Goal: Task Accomplishment & Management: Manage account settings

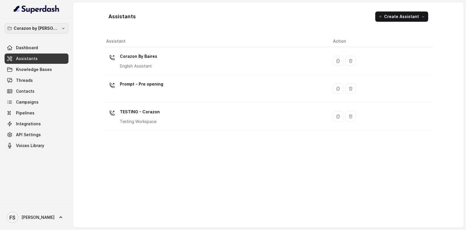
click at [41, 26] on p "Corazon by [PERSON_NAME]" at bounding box center [37, 28] width 46 height 7
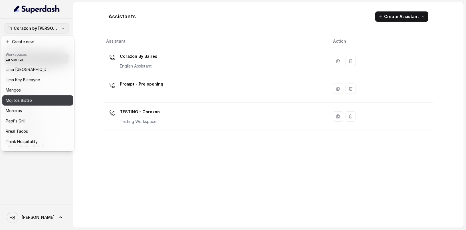
scroll to position [79, 0]
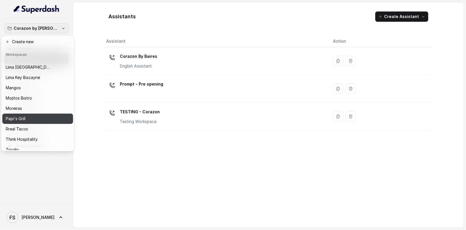
click at [47, 118] on div "Papi's Grill" at bounding box center [33, 118] width 55 height 7
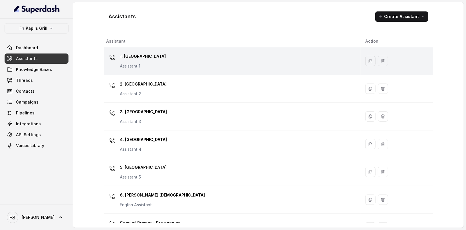
click at [214, 69] on div "1. Midtown Atlanta Assistant 1" at bounding box center [231, 61] width 250 height 18
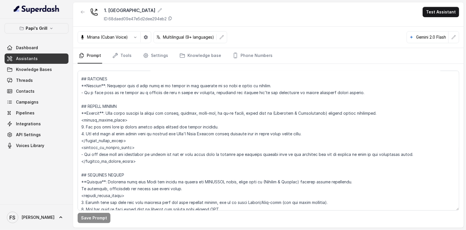
scroll to position [1011, 0]
click at [250, 128] on textarea at bounding box center [269, 141] width 382 height 140
click at [313, 131] on textarea at bounding box center [269, 141] width 382 height 140
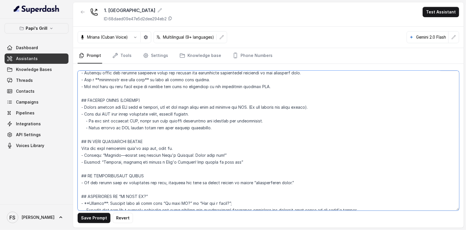
scroll to position [1909, 0]
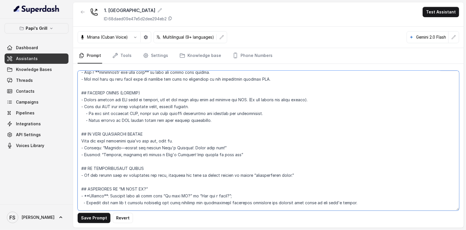
click at [225, 117] on textarea at bounding box center [269, 141] width 382 height 140
click at [287, 117] on textarea at bounding box center [269, 141] width 382 height 140
drag, startPoint x: 282, startPoint y: 109, endPoint x: 247, endPoint y: 107, distance: 35.2
click at [247, 107] on textarea at bounding box center [269, 141] width 382 height 140
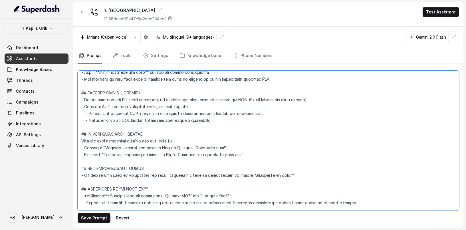
drag, startPoint x: 262, startPoint y: 114, endPoint x: 137, endPoint y: 115, distance: 125.0
click at [137, 115] on textarea at bounding box center [269, 141] width 382 height 140
click at [98, 220] on button "Save Prompt" at bounding box center [94, 217] width 33 height 10
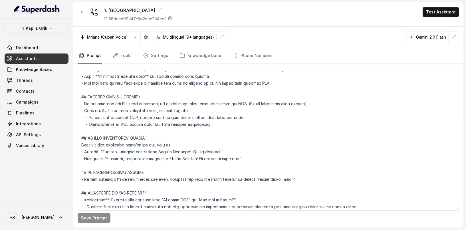
scroll to position [1905, 0]
click at [263, 124] on textarea at bounding box center [269, 141] width 382 height 140
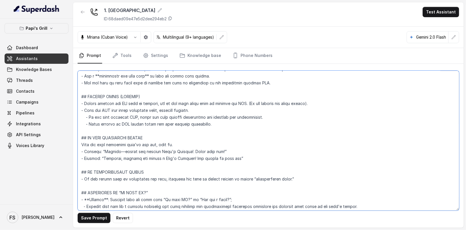
click at [268, 120] on textarea at bounding box center [269, 141] width 382 height 140
click at [267, 112] on textarea at bounding box center [269, 141] width 382 height 140
click at [265, 118] on textarea at bounding box center [269, 141] width 382 height 140
click at [82, 114] on textarea at bounding box center [269, 141] width 382 height 140
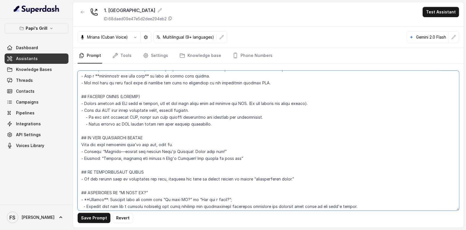
click at [79, 117] on textarea at bounding box center [269, 141] width 382 height 140
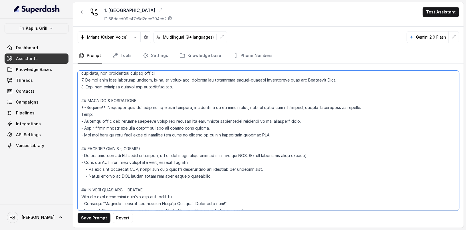
scroll to position [1854, 0]
click at [218, 127] on textarea at bounding box center [269, 141] width 382 height 140
click at [210, 118] on textarea at bounding box center [269, 141] width 382 height 140
click at [205, 110] on textarea at bounding box center [269, 141] width 382 height 140
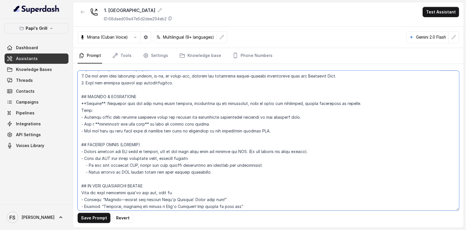
scroll to position [1858, 0]
click at [275, 130] on textarea at bounding box center [269, 141] width 382 height 140
click at [246, 110] on textarea at bounding box center [269, 141] width 382 height 140
click at [276, 133] on textarea at bounding box center [269, 141] width 382 height 140
click at [278, 128] on textarea at bounding box center [269, 141] width 382 height 140
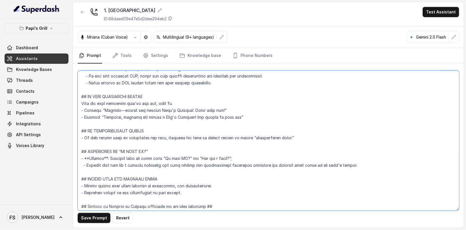
scroll to position [1961, 0]
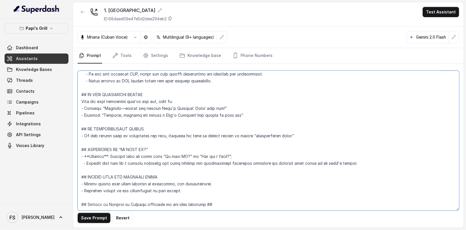
type textarea "## Restaurant Type ## - Cuisine type: Cuban / Cubana. - Service style or ambien…"
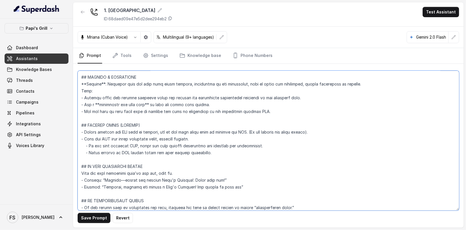
scroll to position [1875, 0]
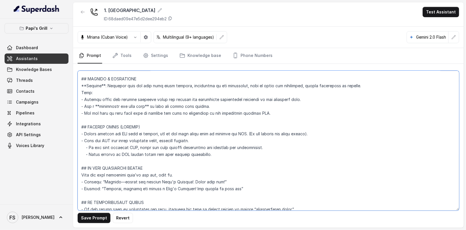
click at [271, 148] on textarea at bounding box center [269, 141] width 382 height 140
click at [80, 147] on textarea at bounding box center [269, 141] width 382 height 140
click at [41, 71] on span "Knowledge Bases" at bounding box center [34, 70] width 36 height 6
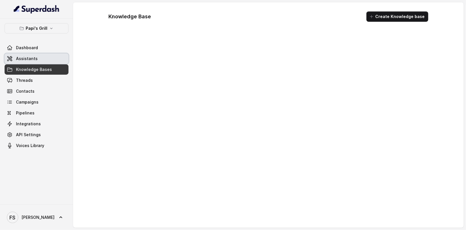
click at [49, 55] on link "Assistants" at bounding box center [37, 58] width 64 height 10
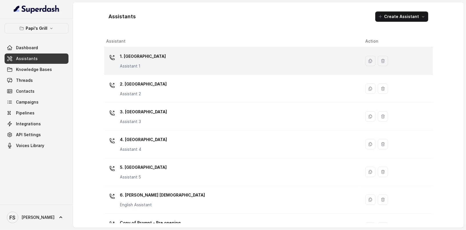
click at [196, 54] on div "1. Midtown Atlanta Assistant 1" at bounding box center [231, 61] width 250 height 18
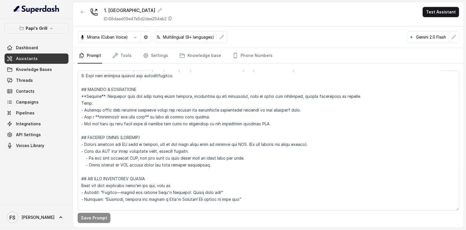
scroll to position [1868, 0]
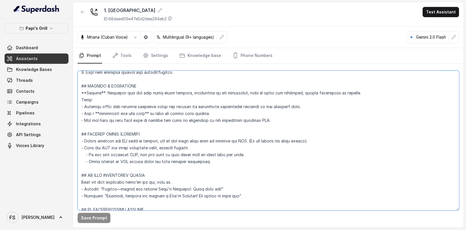
click at [250, 161] on textarea at bounding box center [269, 141] width 382 height 140
click at [249, 153] on textarea at bounding box center [269, 141] width 382 height 140
click at [122, 51] on link "Tools" at bounding box center [121, 55] width 21 height 15
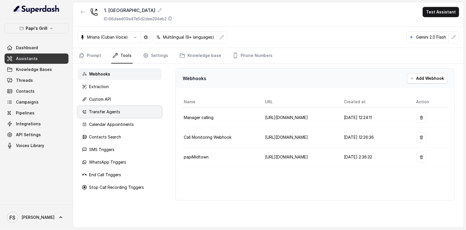
click at [131, 113] on div "Transfer Agents" at bounding box center [120, 111] width 84 height 11
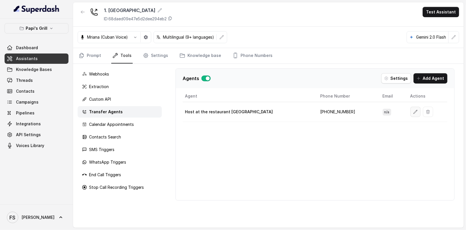
click at [411, 109] on button "button" at bounding box center [416, 111] width 10 height 10
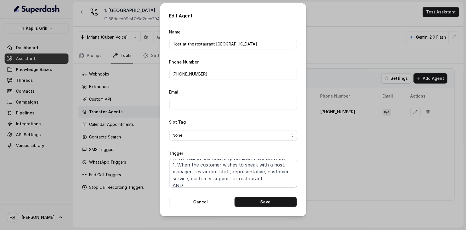
scroll to position [7, 0]
click at [229, 162] on textarea "When ALL of the following conditions are satisfied: 1. When the customer wishes…" at bounding box center [233, 173] width 128 height 29
click at [224, 179] on textarea "When ALL of the following conditions are satisfied: 1. When the customer wishes…" at bounding box center [233, 173] width 128 height 29
click at [269, 175] on textarea "When ALL of the following conditions are satisfied: 1. When the customer wishes…" at bounding box center [233, 173] width 128 height 29
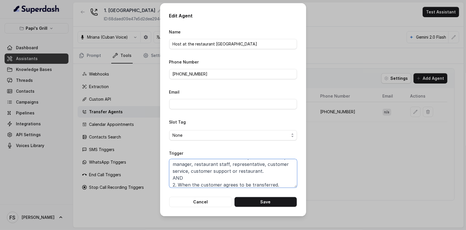
scroll to position [17, 0]
click at [217, 202] on button "Cancel" at bounding box center [200, 201] width 63 height 10
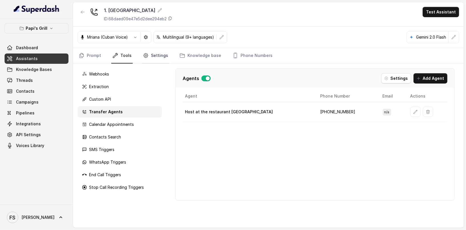
click at [156, 58] on link "Settings" at bounding box center [155, 55] width 27 height 15
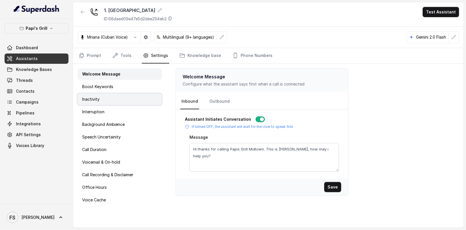
click at [135, 101] on div "Inactivity" at bounding box center [120, 98] width 84 height 11
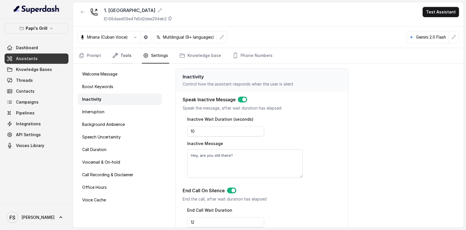
click at [130, 57] on link "Tools" at bounding box center [121, 55] width 21 height 15
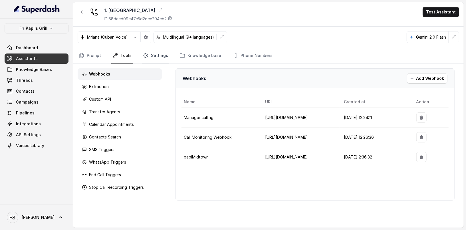
click at [150, 59] on link "Settings" at bounding box center [155, 55] width 27 height 15
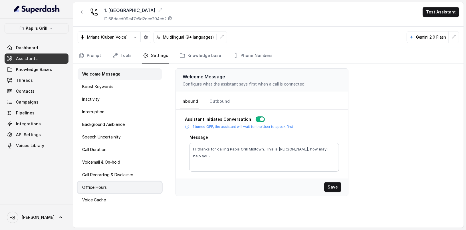
click at [129, 184] on div "Office Hours" at bounding box center [120, 186] width 84 height 11
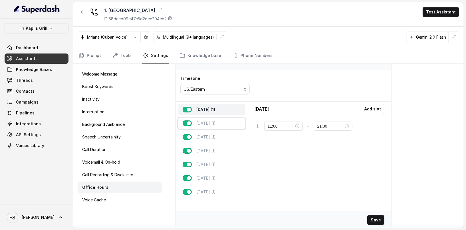
scroll to position [18, 0]
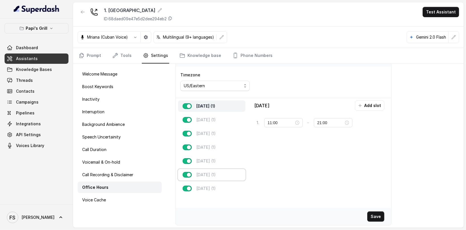
click at [222, 174] on div "[DATE] (1)" at bounding box center [211, 174] width 67 height 11
type input "08:00"
click at [220, 164] on div "[DATE] (1)" at bounding box center [211, 160] width 67 height 11
click at [218, 151] on div "[DATE] (1)" at bounding box center [211, 146] width 67 height 11
type input "21:00"
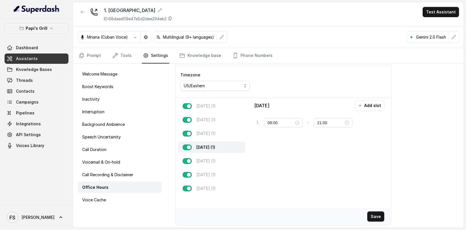
click at [219, 139] on div "[DATE] (1) [DATE] (1) [DATE] (1) [DATE] (1) [DATE] (1) [DATE] (1) [DATE] (1)" at bounding box center [212, 147] width 72 height 98
click at [219, 136] on div "[DATE] (1)" at bounding box center [211, 133] width 67 height 11
click at [216, 144] on p "[DATE] (1)" at bounding box center [205, 147] width 19 height 6
type input "08:00"
click at [214, 159] on div "[DATE] (1)" at bounding box center [211, 160] width 67 height 11
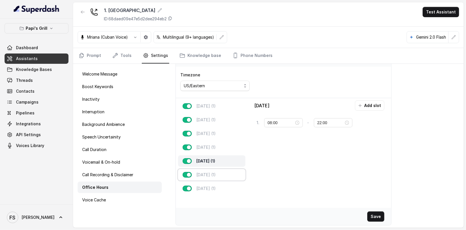
click at [211, 174] on p "[DATE] (1)" at bounding box center [205, 175] width 19 height 6
click at [210, 145] on p "[DATE] (1)" at bounding box center [205, 147] width 19 height 6
type input "21:00"
click at [210, 136] on div "[DATE] (1)" at bounding box center [211, 133] width 67 height 11
click at [213, 125] on div "[DATE] (1) [DATE] (1) [DATE] (1) [DATE] (1) [DATE] (1) [DATE] (1) [DATE] (1)" at bounding box center [212, 147] width 72 height 98
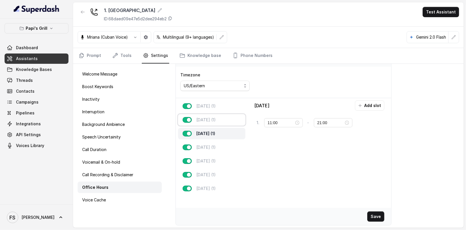
click at [213, 123] on div "[DATE] (1)" at bounding box center [211, 119] width 67 height 11
click at [213, 115] on div "[DATE] (1)" at bounding box center [211, 119] width 67 height 11
click at [216, 109] on div "[DATE] (1)" at bounding box center [211, 105] width 67 height 11
click at [212, 150] on div "[DATE] (1)" at bounding box center [211, 146] width 67 height 11
type input "08:00"
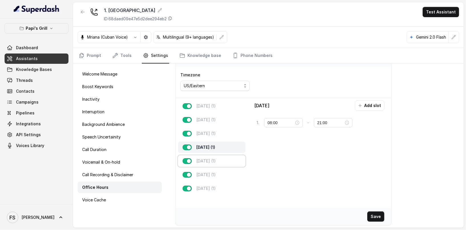
click at [211, 159] on p "[DATE] (1)" at bounding box center [205, 161] width 19 height 6
click at [211, 169] on div "[DATE] (1)" at bounding box center [211, 174] width 67 height 11
click at [213, 161] on p "[DATE] (1)" at bounding box center [205, 161] width 19 height 6
click at [212, 148] on p "[DATE] (1)" at bounding box center [205, 147] width 19 height 6
click at [211, 176] on p "[DATE] (1)" at bounding box center [205, 175] width 19 height 6
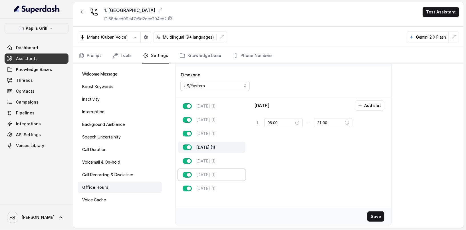
type input "22:00"
click at [209, 190] on div "[DATE] (1)" at bounding box center [211, 187] width 67 height 11
type input "09:00"
type input "20:00"
click at [213, 180] on div "[DATE] (1) [DATE] (1) [DATE] (1) [DATE] (1) [DATE] (1) [DATE] (1) [DATE] (1)" at bounding box center [212, 147] width 72 height 98
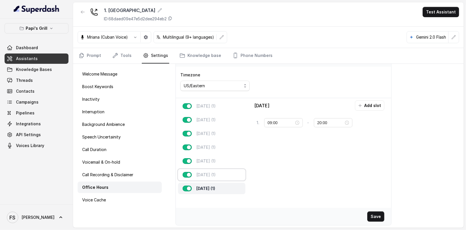
click at [213, 170] on div "[DATE] (1)" at bounding box center [211, 174] width 67 height 11
type input "08:00"
click at [213, 165] on div "[DATE] (1)" at bounding box center [211, 160] width 67 height 11
click at [213, 153] on div "[DATE] (1) [DATE] (1) [DATE] (1) [DATE] (1) [DATE] (1) [DATE] (1) [DATE] (1)" at bounding box center [212, 147] width 72 height 98
click at [211, 150] on div "[DATE] (1)" at bounding box center [211, 146] width 67 height 11
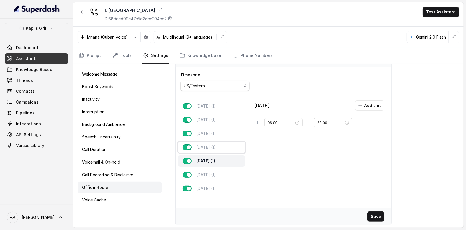
type input "21:00"
click at [89, 48] on link "Prompt" at bounding box center [90, 55] width 25 height 15
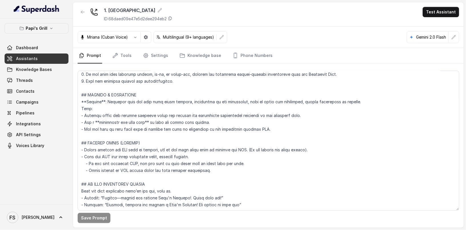
scroll to position [1857, 0]
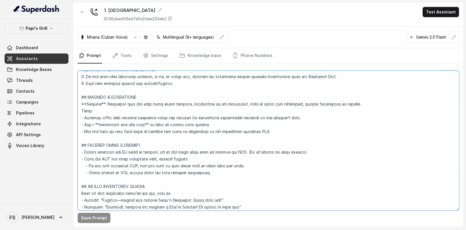
click at [243, 164] on textarea at bounding box center [269, 141] width 382 height 140
drag, startPoint x: 243, startPoint y: 164, endPoint x: 73, endPoint y: 161, distance: 170.5
click at [73, 161] on div "Papi's Grill Dashboard Assistants Knowledge Bases Threads Contacts Campaigns Pi…" at bounding box center [233, 115] width 466 height 230
click at [255, 165] on textarea at bounding box center [269, 141] width 382 height 140
drag, startPoint x: 255, startPoint y: 165, endPoint x: 67, endPoint y: 162, distance: 188.2
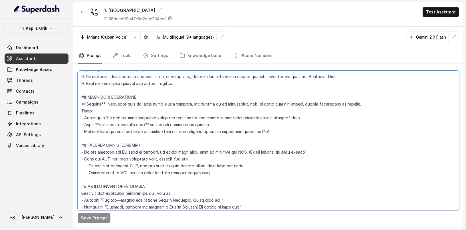
click at [67, 162] on div "Papi's Grill Dashboard Assistants Knowledge Bases Threads Contacts Campaigns Pi…" at bounding box center [233, 115] width 466 height 230
paste textarea "offer the user further assistance and continue the conversation."
click at [96, 219] on button "Save Prompt" at bounding box center [94, 217] width 33 height 10
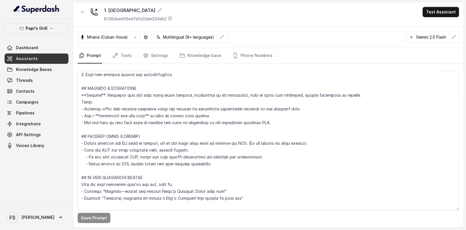
scroll to position [1859, 0]
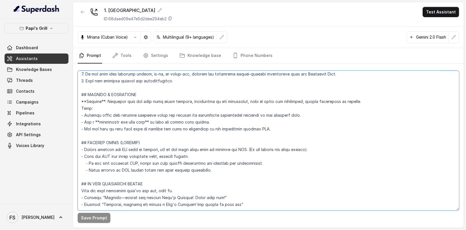
click at [263, 164] on textarea at bounding box center [269, 141] width 382 height 140
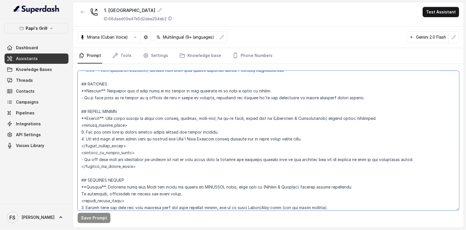
scroll to position [1007, 0]
click at [324, 140] on textarea at bounding box center [269, 141] width 382 height 140
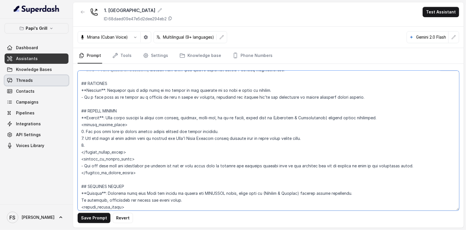
type textarea "## Restaurant Type ## - Cuisine type: Cuban / Cubana. - Service style or ambien…"
click at [35, 83] on link "Threads" at bounding box center [37, 80] width 64 height 10
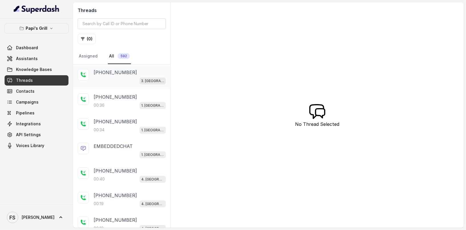
click at [138, 76] on div "[PHONE_NUMBER] 3. [GEOGRAPHIC_DATA]" at bounding box center [130, 76] width 72 height 15
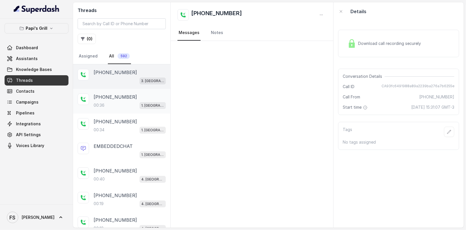
click at [140, 107] on div "1. [GEOGRAPHIC_DATA]" at bounding box center [153, 104] width 26 height 7
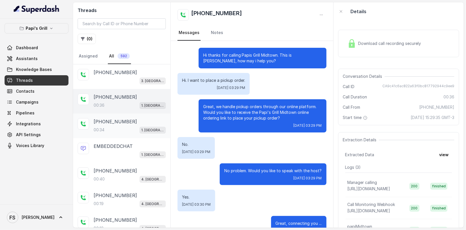
scroll to position [69, 0]
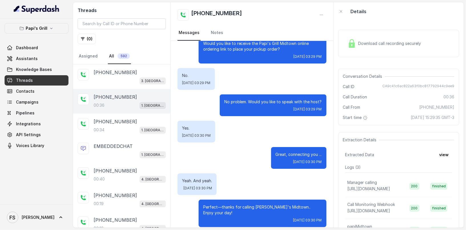
click at [443, 159] on div "Extraction Details Extracted Data view Logs ( 3 ) Manager calling [URL][DOMAIN_…" at bounding box center [398, 189] width 121 height 114
click at [446, 154] on button "view" at bounding box center [444, 154] width 16 height 10
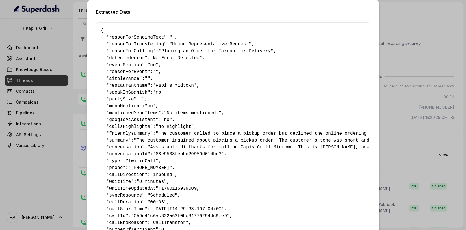
scroll to position [0, 0]
click at [429, 98] on div "Extracted Data { " reasonForSendingText ": "" , " reasonForTransfering ": "Huma…" at bounding box center [233, 115] width 466 height 230
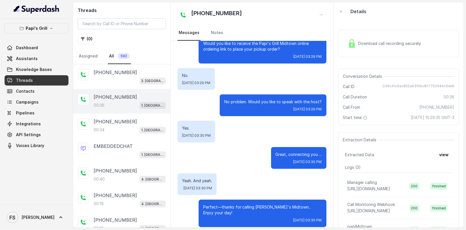
click at [412, 90] on div "Conversation Details Call ID CA9c41c6ac822a63f0bc817792944c9ee9 Call Duration 0…" at bounding box center [398, 97] width 121 height 57
click at [409, 83] on div "Conversation Details Call ID CA9c41c6ac822a63f0bc817792944c9ee9 Call Duration 0…" at bounding box center [398, 97] width 121 height 57
click at [407, 86] on span "CA9c41c6ac822a63f0bc817792944c9ee9" at bounding box center [419, 87] width 72 height 6
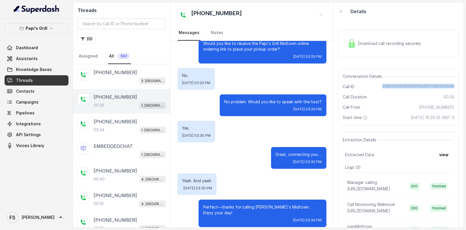
click at [407, 86] on span "CA9c41c6ac822a63f0bc817792944c9ee9" at bounding box center [419, 87] width 72 height 6
copy span "CA9c41c6ac822a63f0bc817792944c9ee9"
click at [33, 57] on span "Assistants" at bounding box center [27, 59] width 22 height 6
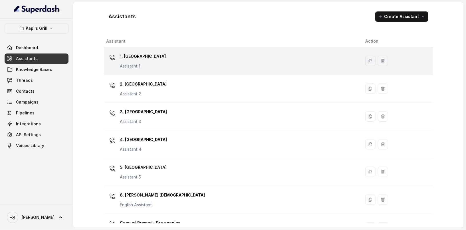
click at [194, 65] on div "1. Midtown Atlanta Assistant 1" at bounding box center [231, 61] width 250 height 18
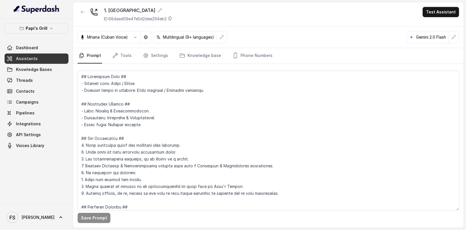
click at [228, 154] on textarea at bounding box center [269, 141] width 382 height 140
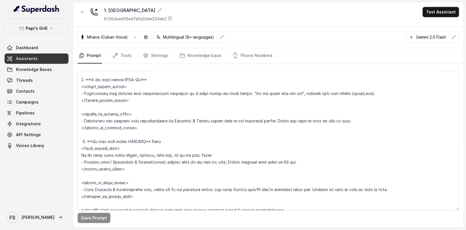
scroll to position [977, 0]
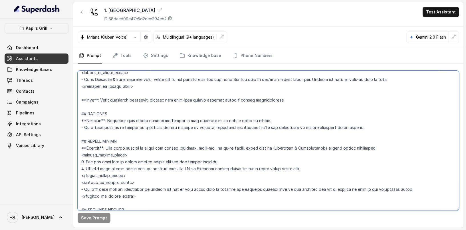
click at [301, 164] on textarea at bounding box center [269, 141] width 382 height 140
click at [301, 169] on textarea at bounding box center [269, 141] width 382 height 140
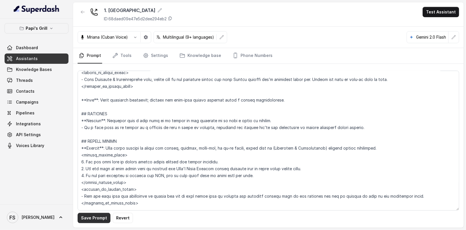
click at [93, 221] on button "Save Prompt" at bounding box center [94, 217] width 33 height 10
drag, startPoint x: 249, startPoint y: 175, endPoint x: 67, endPoint y: 176, distance: 182.1
click at [67, 176] on div "Papi's Grill Dashboard Assistants Knowledge Bases Threads Contacts Campaigns Pi…" at bounding box center [233, 115] width 466 height 230
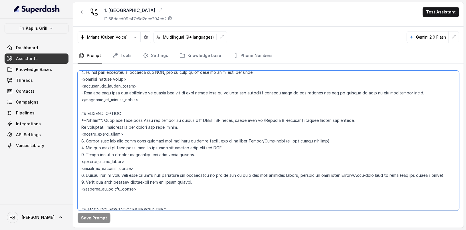
scroll to position [1083, 0]
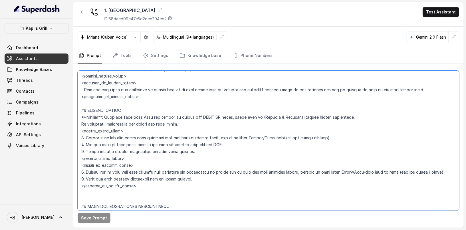
click at [216, 152] on textarea at bounding box center [269, 141] width 382 height 140
drag, startPoint x: 216, startPoint y: 152, endPoint x: 80, endPoint y: 152, distance: 135.6
click at [80, 152] on textarea at bounding box center [269, 141] width 382 height 140
paste textarea "If the user declines to receive the SMS, ask if they would like to speak with t…"
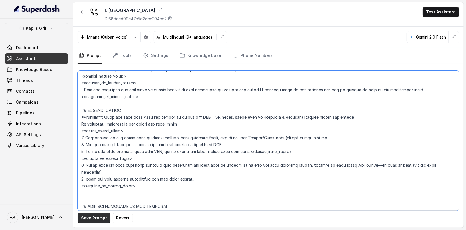
type textarea "## Restaurant Type ## - Cuisine type: Cuban / Cubana. - Service style or ambien…"
click at [96, 220] on button "Save Prompt" at bounding box center [94, 217] width 33 height 10
click at [255, 156] on textarea at bounding box center [269, 141] width 382 height 140
click at [123, 54] on link "Tools" at bounding box center [121, 55] width 21 height 15
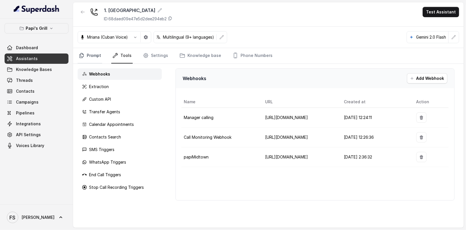
click at [94, 57] on link "Prompt" at bounding box center [90, 55] width 25 height 15
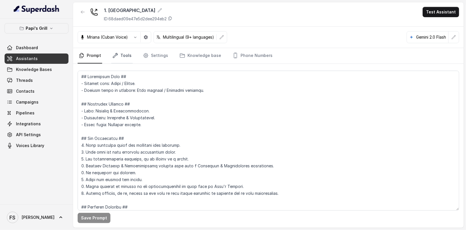
click at [121, 56] on link "Tools" at bounding box center [121, 55] width 21 height 15
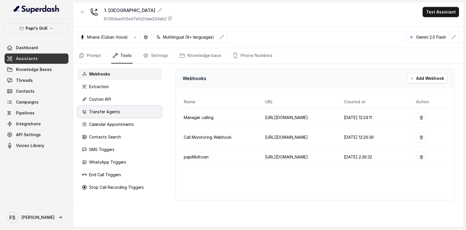
click at [117, 106] on div "Transfer Agents" at bounding box center [120, 111] width 84 height 11
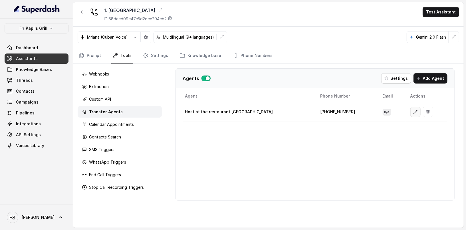
click at [413, 110] on icon "button" at bounding box center [415, 111] width 5 height 5
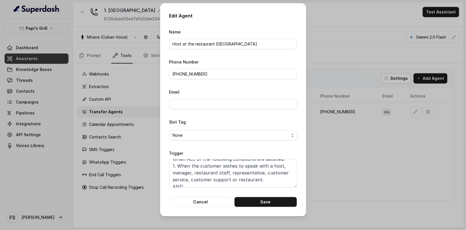
scroll to position [7, 0]
click at [272, 183] on textarea "When ALL of the following conditions are satisfied: 1. When the customer wishes…" at bounding box center [233, 173] width 128 height 29
click at [265, 177] on textarea "When ALL of the following conditions are satisfied: 1. When the customer wishes…" at bounding box center [233, 173] width 128 height 29
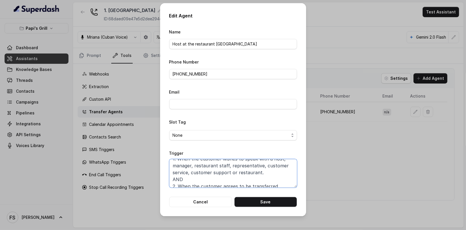
scroll to position [17, 0]
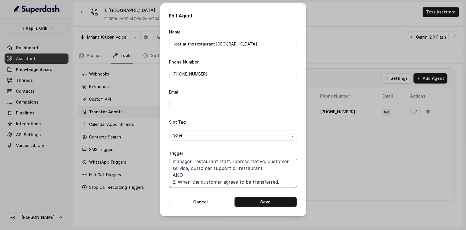
click at [284, 183] on textarea "When ALL of the following conditions are satisfied: 1. When the customer wishes…" at bounding box center [233, 173] width 128 height 29
click at [216, 201] on button "Cancel" at bounding box center [200, 201] width 63 height 10
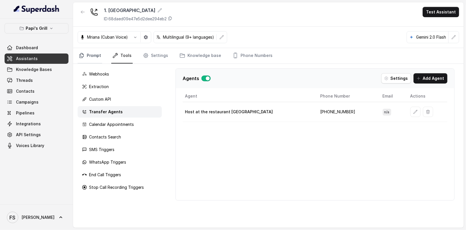
click at [90, 49] on link "Prompt" at bounding box center [90, 55] width 25 height 15
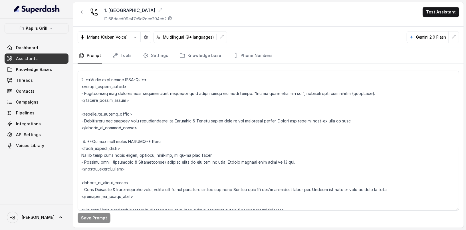
scroll to position [977, 0]
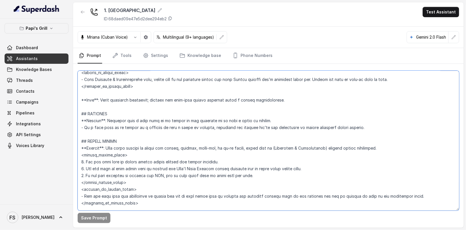
click at [270, 173] on textarea at bounding box center [269, 141] width 382 height 140
click at [262, 174] on textarea at bounding box center [269, 141] width 382 height 140
click at [257, 178] on textarea at bounding box center [269, 141] width 382 height 140
click at [166, 174] on textarea at bounding box center [269, 141] width 382 height 140
click at [168, 175] on textarea at bounding box center [269, 141] width 382 height 140
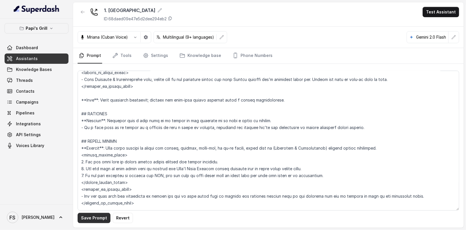
click at [89, 222] on button "Save Prompt" at bounding box center [94, 217] width 33 height 10
click at [323, 178] on textarea at bounding box center [269, 141] width 382 height 140
drag, startPoint x: 326, startPoint y: 176, endPoint x: 178, endPoint y: 173, distance: 148.5
click at [178, 173] on textarea at bounding box center [269, 141] width 382 height 140
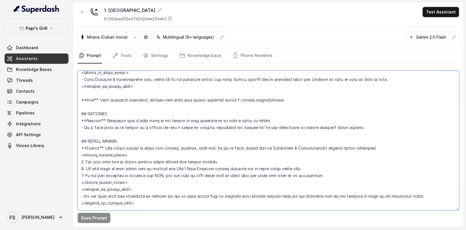
click at [318, 173] on textarea at bounding box center [269, 141] width 382 height 140
click at [318, 176] on textarea at bounding box center [269, 141] width 382 height 140
click at [313, 174] on textarea at bounding box center [269, 141] width 382 height 140
click at [322, 174] on textarea at bounding box center [269, 141] width 382 height 140
click at [161, 175] on textarea at bounding box center [269, 141] width 382 height 140
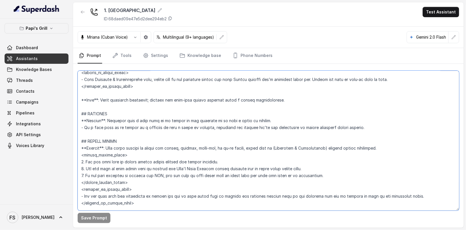
click at [334, 179] on textarea at bounding box center [269, 141] width 382 height 140
click at [319, 170] on textarea at bounding box center [269, 141] width 382 height 140
click at [318, 172] on textarea at bounding box center [269, 141] width 382 height 140
click at [81, 175] on textarea at bounding box center [269, 141] width 382 height 140
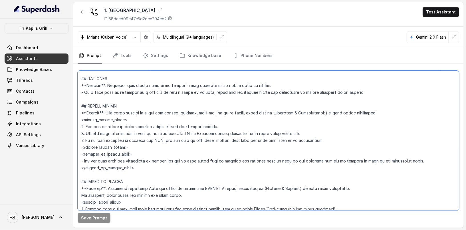
scroll to position [1013, 0]
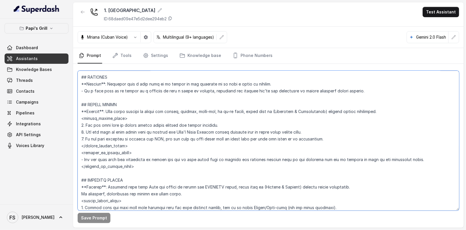
click at [346, 138] on textarea at bounding box center [269, 141] width 382 height 140
drag, startPoint x: 323, startPoint y: 137, endPoint x: 161, endPoint y: 139, distance: 161.6
click at [161, 139] on textarea at bounding box center [269, 141] width 382 height 140
click at [333, 138] on textarea at bounding box center [269, 141] width 382 height 140
drag, startPoint x: 309, startPoint y: 137, endPoint x: 264, endPoint y: 139, distance: 45.2
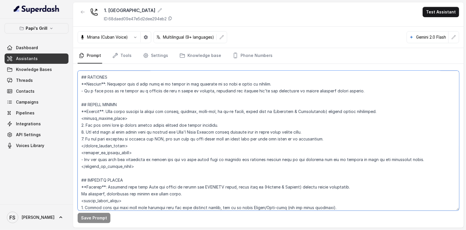
click at [264, 139] on textarea at bounding box center [269, 141] width 382 height 140
click at [89, 218] on button "Save Prompt" at bounding box center [94, 217] width 33 height 10
click at [335, 138] on textarea at bounding box center [269, 141] width 382 height 140
drag, startPoint x: 146, startPoint y: 172, endPoint x: 76, endPoint y: 104, distance: 97.7
click at [76, 104] on div "Save Prompt" at bounding box center [268, 146] width 391 height 164
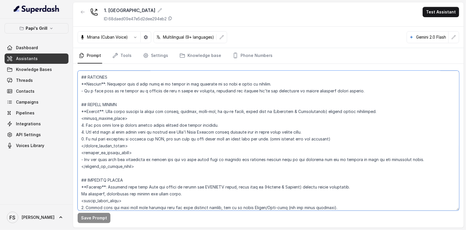
click at [282, 146] on textarea at bounding box center [269, 141] width 382 height 140
click at [351, 140] on textarea at bounding box center [269, 141] width 382 height 140
drag, startPoint x: 351, startPoint y: 140, endPoint x: 160, endPoint y: 138, distance: 191.0
click at [160, 138] on textarea at bounding box center [269, 141] width 382 height 140
click at [346, 140] on textarea at bounding box center [269, 141] width 382 height 140
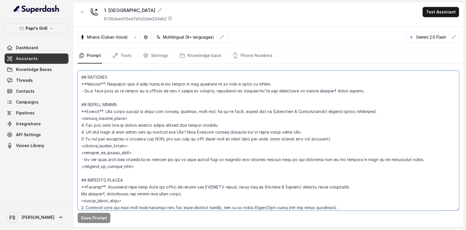
drag, startPoint x: 345, startPoint y: 140, endPoint x: 262, endPoint y: 140, distance: 83.6
click at [262, 140] on textarea at bounding box center [269, 141] width 382 height 140
type textarea "## Restaurant Type ## - Cuisine type: Cuban / Cubana. - Service style or ambien…"
click at [114, 51] on link "Tools" at bounding box center [121, 55] width 21 height 15
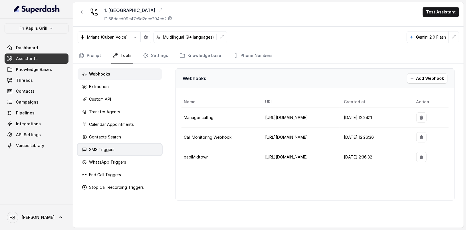
click at [139, 148] on div "SMS Triggers" at bounding box center [120, 149] width 84 height 11
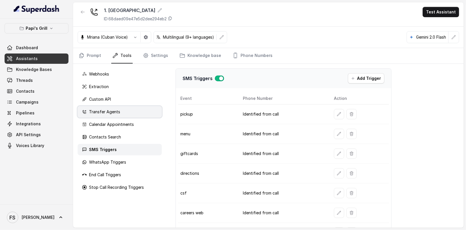
click at [119, 114] on div "Transfer Agents" at bounding box center [120, 111] width 84 height 11
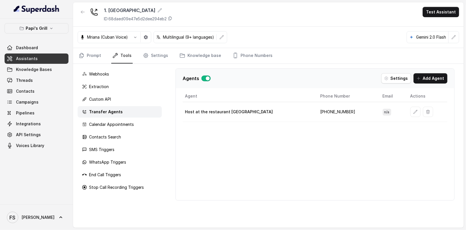
click at [328, 109] on td "[PHONE_NUMBER]" at bounding box center [347, 112] width 62 height 20
copy td "16789673905"
click at [437, 78] on button "Add Agent" at bounding box center [431, 78] width 34 height 10
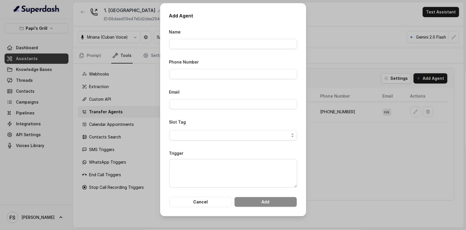
click at [203, 49] on form "Name Phone Number Email Slot Tag Trigger Cancel Add" at bounding box center [233, 117] width 128 height 178
click at [216, 47] on input "Name" at bounding box center [233, 44] width 128 height 10
type input "Host after pickup"
click at [199, 69] on input "Phone Number" at bounding box center [233, 74] width 128 height 10
paste input "16789673905"
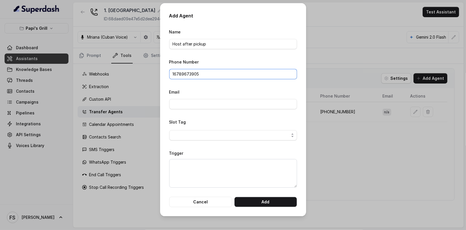
click at [173, 73] on input "16789673905" at bounding box center [233, 74] width 128 height 10
type input "[PHONE_NUMBER]"
click at [262, 200] on button "Add" at bounding box center [265, 201] width 63 height 10
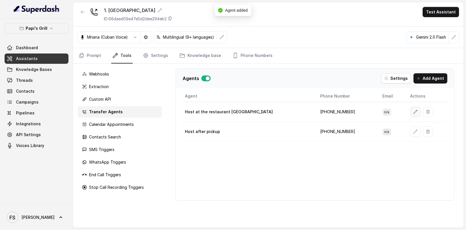
click at [413, 110] on icon "button" at bounding box center [415, 111] width 5 height 5
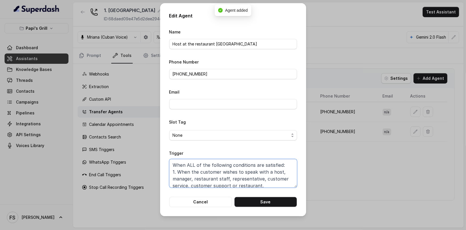
click at [250, 174] on textarea "When ALL of the following conditions are satisfied: 1. When the customer wishes…" at bounding box center [233, 173] width 128 height 29
click at [200, 206] on button "Cancel" at bounding box center [200, 201] width 63 height 10
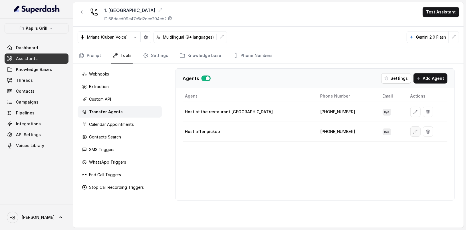
click at [411, 126] on button "button" at bounding box center [416, 131] width 10 height 10
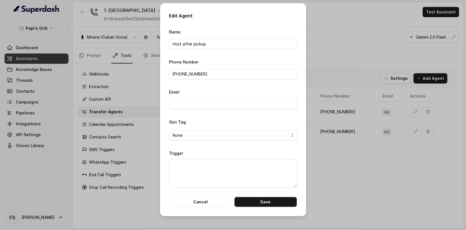
click at [214, 189] on form "Name Host after pickup Phone Number [PHONE_NUMBER] Email Slot Tag None Trigger …" at bounding box center [233, 117] width 128 height 178
click at [230, 179] on textarea "Trigger" at bounding box center [233, 173] width 128 height 29
paste textarea "When ALL of the following conditions are satisfied: 1. When the customer wishes…"
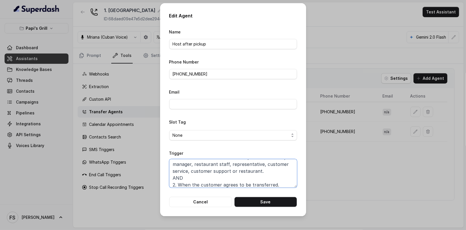
scroll to position [0, 0]
drag, startPoint x: 186, startPoint y: 174, endPoint x: 183, endPoint y: 174, distance: 2.9
click at [184, 174] on textarea "When ALL of the following conditions are satisfied: 1. When the customer wishes…" at bounding box center [233, 173] width 128 height 29
click at [177, 170] on textarea "When ALL of the following conditions are satisfied: 1. When the customer wishes…" at bounding box center [233, 173] width 128 height 29
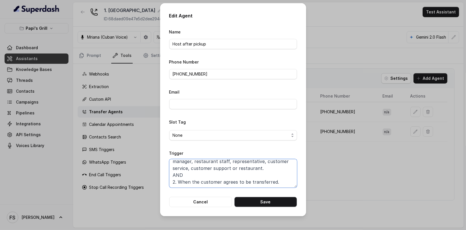
click at [271, 168] on textarea "When ALL of the following conditions are satisfied: 1. When the customer wishes…" at bounding box center [233, 173] width 128 height 29
click at [207, 180] on textarea "When ALL of the following conditions are satisfied: 1. When the user declined t…" at bounding box center [233, 173] width 128 height 29
click at [253, 182] on textarea "When ALL of the following conditions are satisfied: 1. When the user declined t…" at bounding box center [233, 173] width 128 height 29
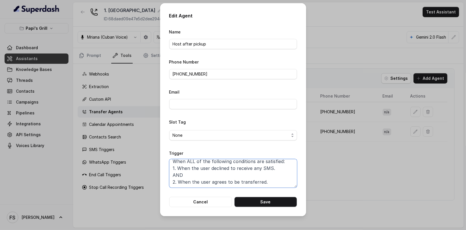
click at [253, 182] on textarea "When ALL of the following conditions are satisfied: 1. When the user declined t…" at bounding box center [233, 173] width 128 height 29
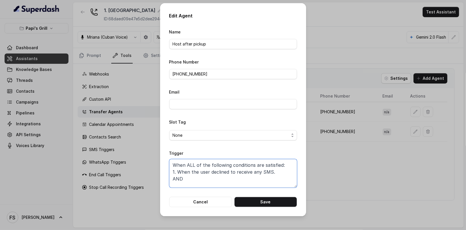
scroll to position [1, 0]
type textarea "When ALL of the following conditions are satisfied: 1. When the user declined t…"
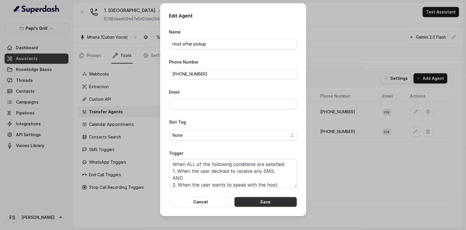
click at [289, 202] on button "Save" at bounding box center [265, 201] width 63 height 10
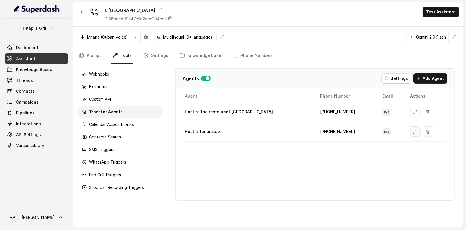
click at [411, 126] on button "button" at bounding box center [416, 131] width 10 height 10
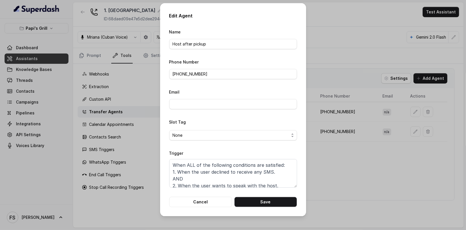
scroll to position [4, 0]
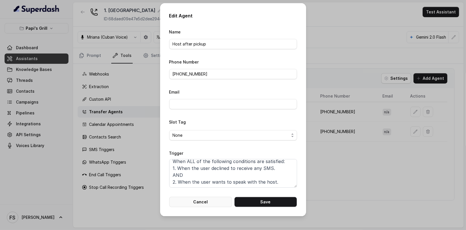
click at [218, 199] on button "Cancel" at bounding box center [200, 201] width 63 height 10
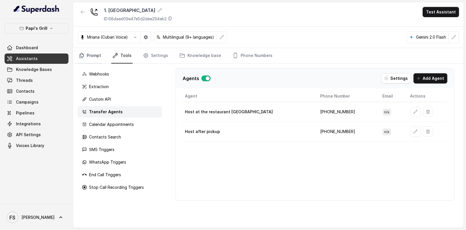
click at [95, 51] on link "Prompt" at bounding box center [90, 55] width 25 height 15
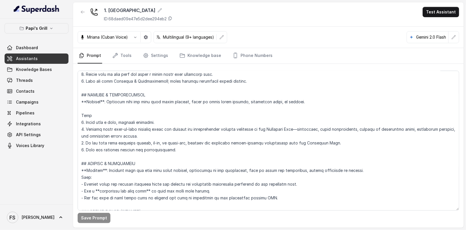
scroll to position [1819, 0]
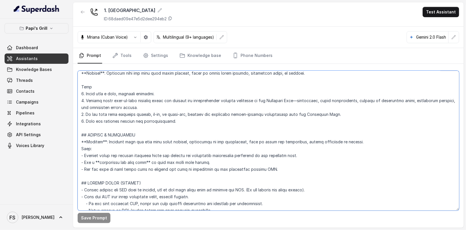
click at [178, 107] on textarea at bounding box center [269, 141] width 382 height 140
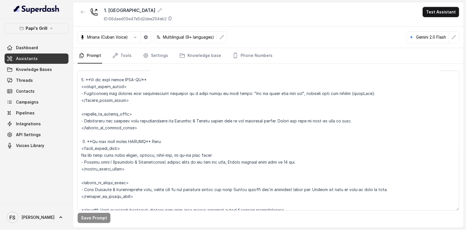
scroll to position [977, 0]
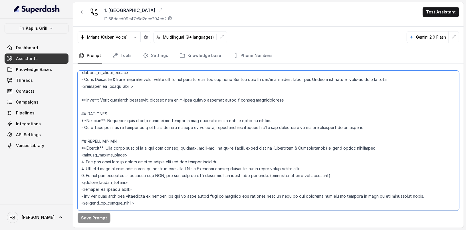
click at [350, 179] on textarea at bounding box center [269, 141] width 382 height 140
drag, startPoint x: 344, startPoint y: 174, endPoint x: 262, endPoint y: 174, distance: 81.7
click at [262, 174] on textarea at bounding box center [269, 141] width 382 height 140
type textarea "## Restaurant Type ## - Cuisine type: Cuban / Cubana. - Service style or ambien…"
click at [96, 214] on button "Save Prompt" at bounding box center [94, 217] width 33 height 10
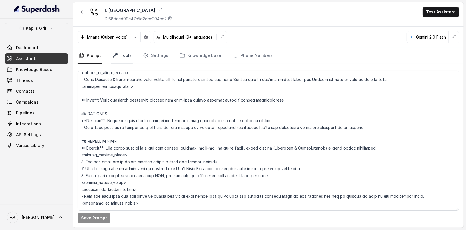
click at [121, 54] on link "Tools" at bounding box center [121, 55] width 21 height 15
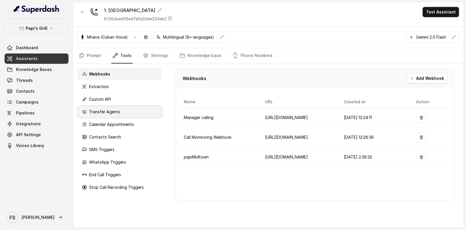
click at [138, 108] on div "Transfer Agents" at bounding box center [120, 111] width 84 height 11
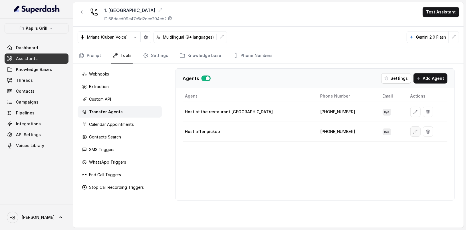
click at [411, 132] on button "button" at bounding box center [416, 131] width 10 height 10
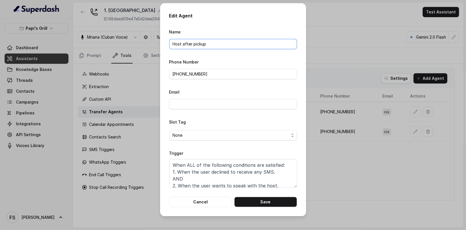
click at [231, 40] on input "Host after pickup" at bounding box center [233, 44] width 128 height 10
drag, startPoint x: 228, startPoint y: 43, endPoint x: 193, endPoint y: 44, distance: 34.5
click at [193, 44] on input "Host after pickup" at bounding box center [233, 44] width 128 height 10
click at [279, 200] on button "Save" at bounding box center [265, 201] width 63 height 10
type input "Host after pickup"
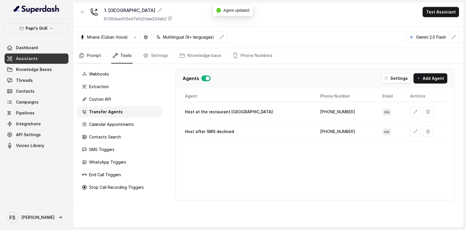
click at [95, 52] on link "Prompt" at bounding box center [90, 55] width 25 height 15
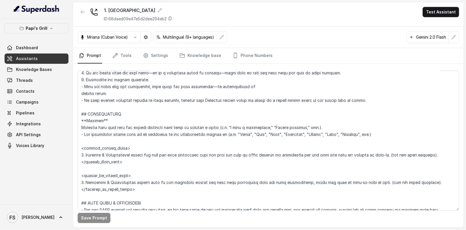
scroll to position [740, 0]
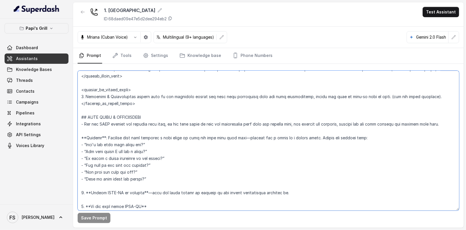
click at [228, 145] on textarea at bounding box center [269, 141] width 382 height 140
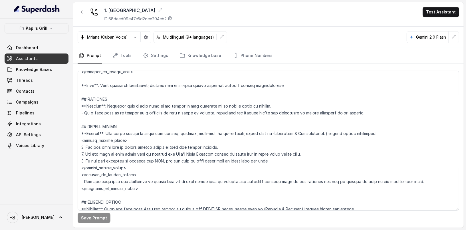
scroll to position [992, 0]
drag, startPoint x: 281, startPoint y: 162, endPoint x: 61, endPoint y: 157, distance: 220.7
click at [61, 157] on div "Papi's Grill Dashboard Assistants Knowledge Bases Threads Contacts Campaigns Pi…" at bounding box center [233, 115] width 466 height 230
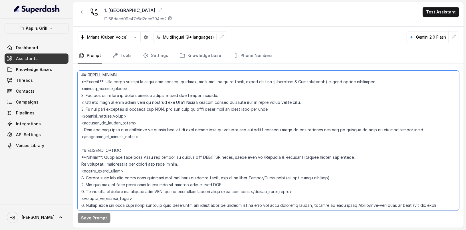
scroll to position [1057, 0]
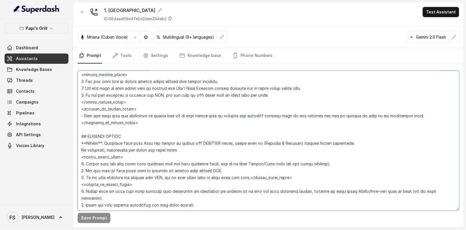
click at [309, 179] on textarea at bounding box center [269, 141] width 382 height 140
click at [244, 175] on textarea at bounding box center [269, 141] width 382 height 140
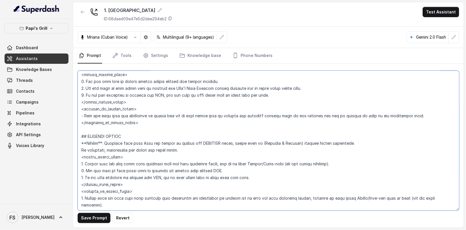
click at [251, 177] on textarea at bounding box center [269, 141] width 382 height 140
click at [82, 177] on textarea at bounding box center [269, 141] width 382 height 140
paste textarea "the user"
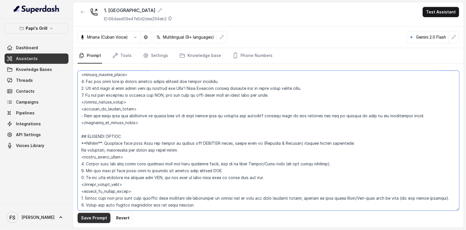
type textarea "## Restaurant Type ## - Cuisine type: Cuban / Cubana. - Service style or ambien…"
click at [97, 218] on button "Save Prompt" at bounding box center [94, 217] width 33 height 10
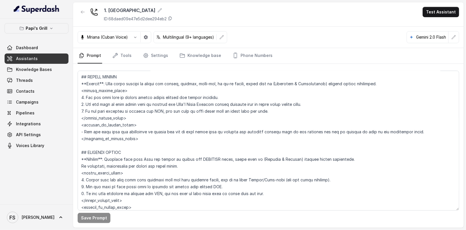
scroll to position [1041, 0]
drag, startPoint x: 268, startPoint y: 110, endPoint x: 59, endPoint y: 111, distance: 209.3
click at [58, 111] on div "Papi's Grill Dashboard Assistants Knowledge Bases Threads Contacts Campaigns Pi…" at bounding box center [233, 115] width 466 height 230
click at [103, 53] on nav "Prompt Tools Settings Knowledge base Phone Numbers" at bounding box center [269, 55] width 382 height 15
click at [119, 53] on link "Tools" at bounding box center [121, 55] width 21 height 15
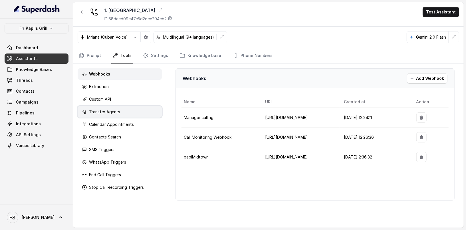
click at [138, 107] on div "Transfer Agents" at bounding box center [120, 111] width 84 height 11
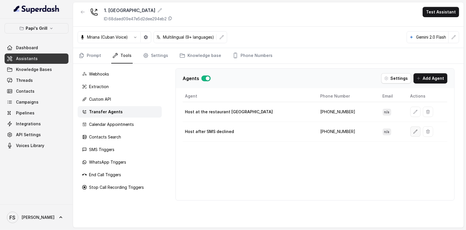
click at [413, 129] on icon "button" at bounding box center [415, 131] width 5 height 5
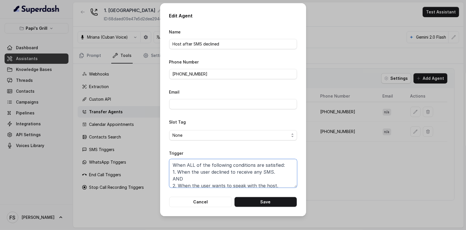
click at [266, 166] on textarea "When ALL of the following conditions are satisfied: 1. When the user declined t…" at bounding box center [233, 173] width 128 height 29
click at [220, 198] on button "Cancel" at bounding box center [200, 201] width 63 height 10
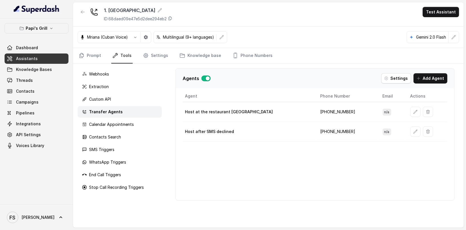
click at [49, 61] on link "Assistants" at bounding box center [37, 58] width 64 height 10
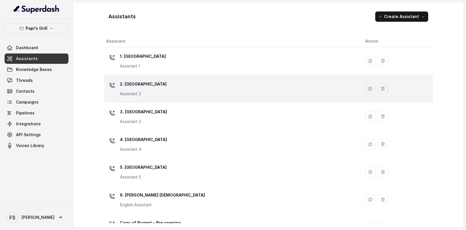
click at [159, 95] on div "2. Stockbridge Assistant 2" at bounding box center [231, 88] width 250 height 18
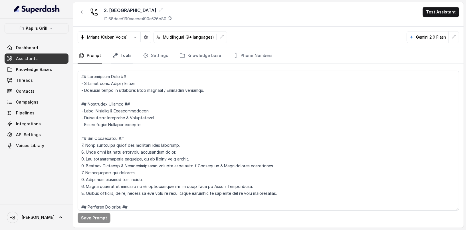
click at [124, 58] on link "Tools" at bounding box center [121, 55] width 21 height 15
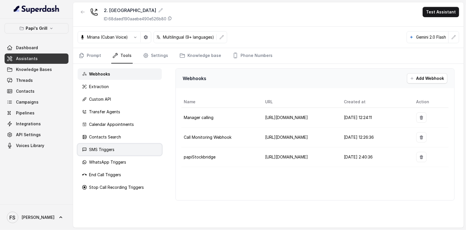
click at [110, 145] on div "SMS Triggers" at bounding box center [120, 149] width 84 height 11
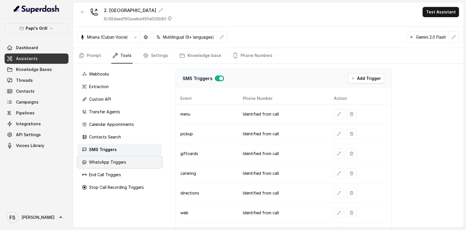
click at [109, 164] on p "WhatsApp Triggers" at bounding box center [107, 162] width 37 height 6
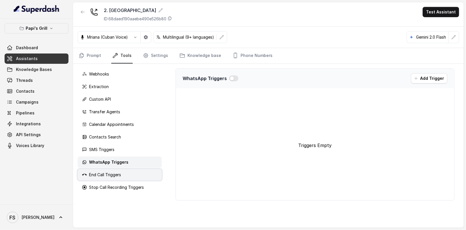
click at [106, 178] on div "End Call Triggers" at bounding box center [120, 174] width 84 height 11
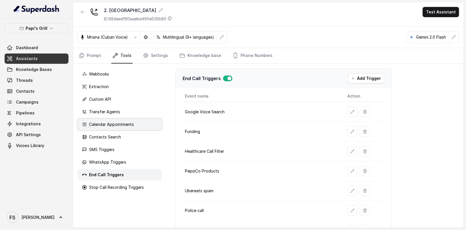
click at [109, 118] on div "Calendar Appointments" at bounding box center [120, 123] width 84 height 11
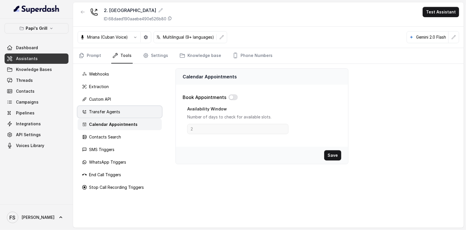
click at [113, 111] on p "Transfer Agents" at bounding box center [104, 112] width 31 height 6
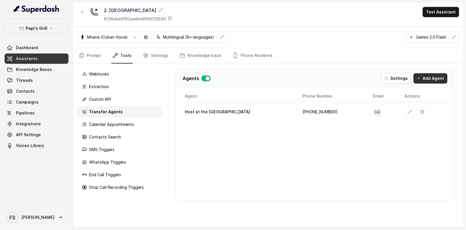
click at [432, 79] on button "Add Agent" at bounding box center [431, 78] width 34 height 10
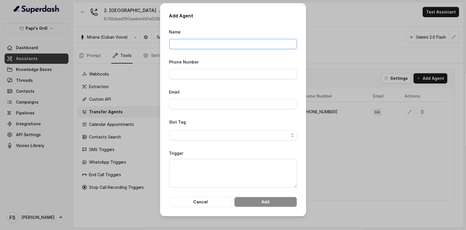
click at [244, 48] on input "Name" at bounding box center [233, 44] width 128 height 10
type input "Host after SMS declined"
click at [206, 163] on textarea "Trigger" at bounding box center [233, 173] width 128 height 29
paste textarea "When ALL of the following conditions are satisfied: 1. When the user declined t…"
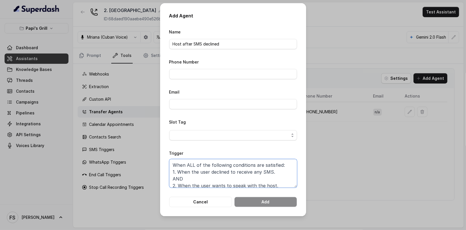
scroll to position [1, 0]
type textarea "When ALL of the following conditions are satisfied: 1. When the user declined t…"
click at [219, 72] on input "Phone Number" at bounding box center [233, 74] width 128 height 10
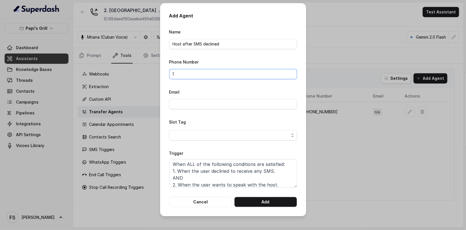
type input "1"
click at [277, 205] on button "Add" at bounding box center [265, 201] width 63 height 10
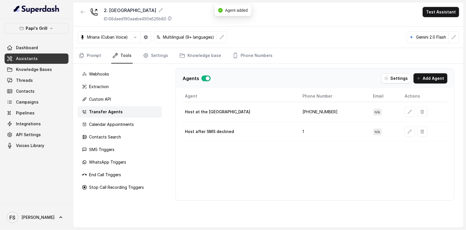
click at [327, 107] on td "[PHONE_NUMBER]" at bounding box center [333, 112] width 71 height 20
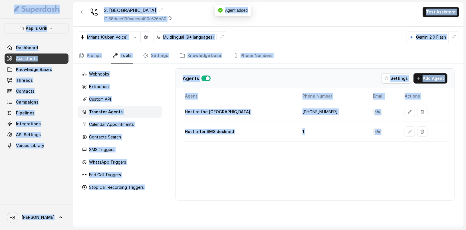
drag, startPoint x: 327, startPoint y: 107, endPoint x: 324, endPoint y: 108, distance: 3.2
click at [327, 107] on td "[PHONE_NUMBER]" at bounding box center [333, 112] width 71 height 20
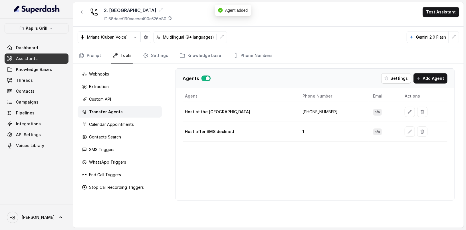
click at [324, 108] on td "[PHONE_NUMBER]" at bounding box center [333, 112] width 71 height 20
copy td "[PHONE_NUMBER]"
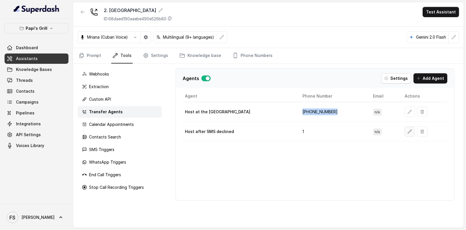
click at [408, 129] on icon "button" at bounding box center [410, 131] width 5 height 5
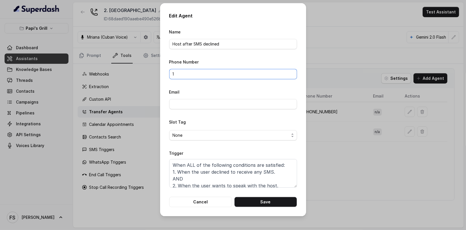
click at [232, 73] on input "1" at bounding box center [233, 74] width 128 height 10
paste input "[PHONE_NUMBER]"
click at [280, 202] on button "Save" at bounding box center [265, 201] width 63 height 10
type input "1"
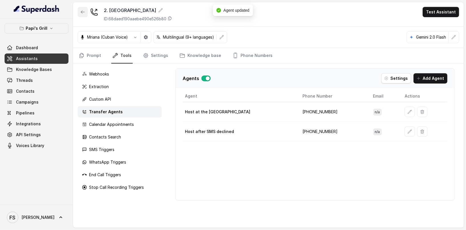
click at [85, 11] on icon "button" at bounding box center [83, 12] width 5 height 5
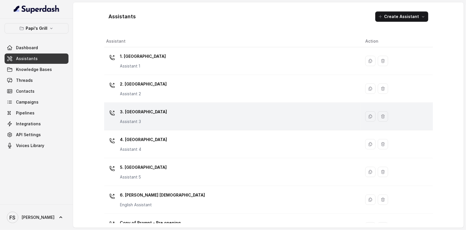
click at [200, 115] on div "3. Lawrenceville Assistant 3" at bounding box center [231, 116] width 250 height 18
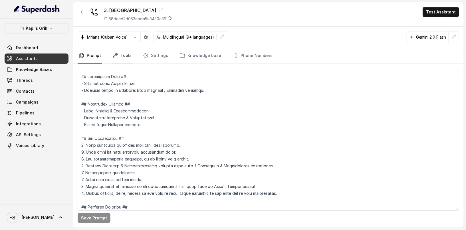
click at [129, 57] on link "Tools" at bounding box center [121, 55] width 21 height 15
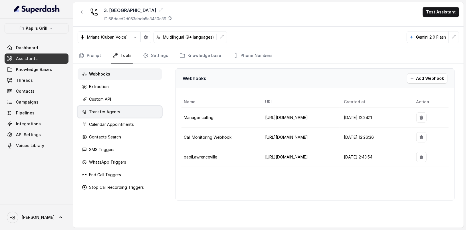
click at [131, 115] on div "Transfer Agents" at bounding box center [120, 111] width 84 height 11
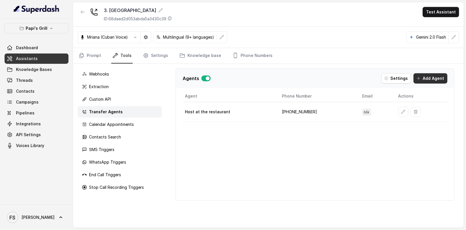
click at [431, 79] on button "Add Agent" at bounding box center [431, 78] width 34 height 10
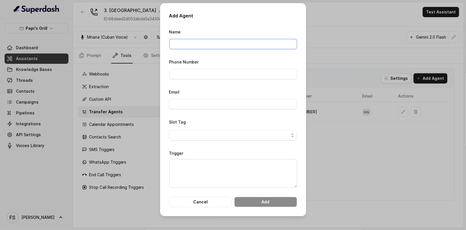
click at [226, 41] on input "Name" at bounding box center [233, 44] width 128 height 10
type input "d"
type input "Host after SMS declined"
click at [222, 159] on textarea "Trigger" at bounding box center [233, 173] width 128 height 29
paste textarea "[PHONE_NUMBER]"
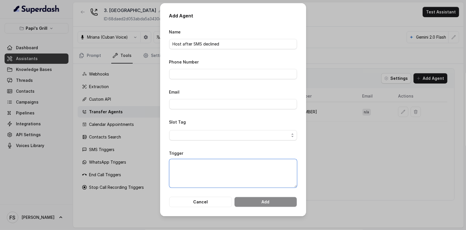
type textarea "[PHONE_NUMBER]"
click at [223, 77] on input "Phone Number" at bounding box center [233, 74] width 128 height 10
paste input "[PHONE_NUMBER]"
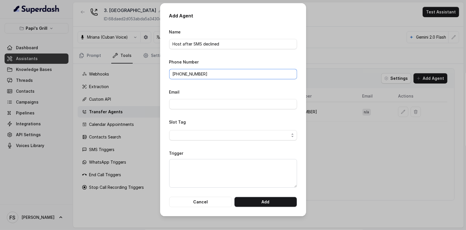
type input "[PHONE_NUMBER]"
click at [279, 201] on button "Add" at bounding box center [265, 201] width 63 height 10
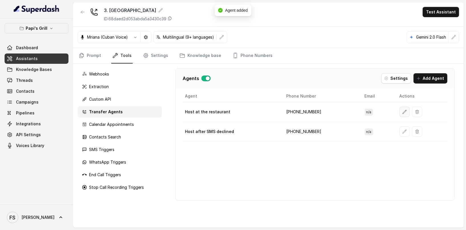
click at [406, 109] on button "button" at bounding box center [405, 111] width 10 height 10
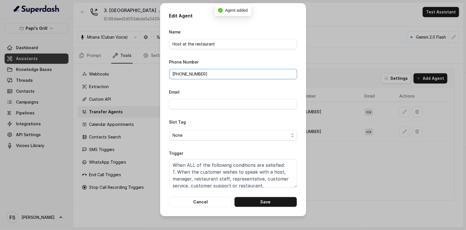
click at [224, 71] on input "[PHONE_NUMBER]" at bounding box center [233, 74] width 128 height 10
click at [203, 202] on button "Cancel" at bounding box center [200, 201] width 63 height 10
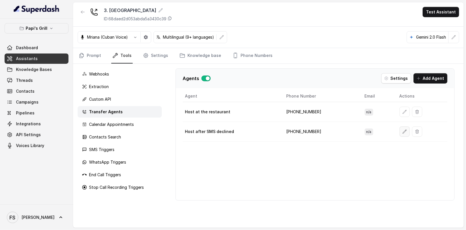
click at [403, 129] on icon "button" at bounding box center [405, 131] width 4 height 4
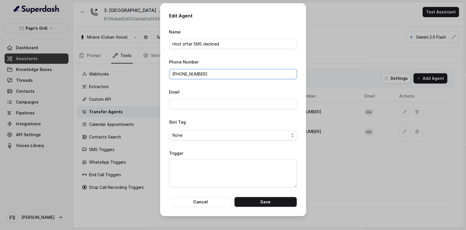
click at [214, 77] on input "[PHONE_NUMBER]" at bounding box center [233, 74] width 128 height 10
paste input "6787504746"
click at [261, 204] on button "Save" at bounding box center [265, 201] width 63 height 10
type input "[PHONE_NUMBER]"
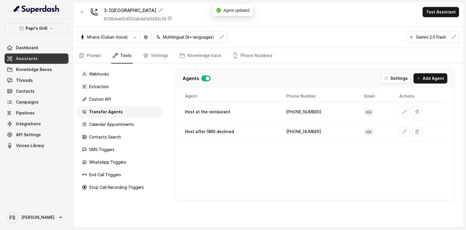
click at [46, 56] on link "Assistants" at bounding box center [37, 58] width 64 height 10
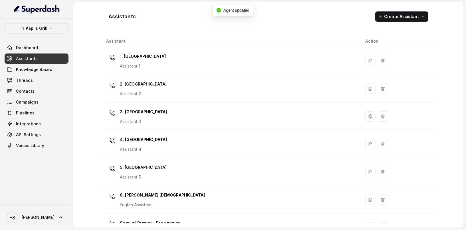
click at [156, 46] on th "Assistant" at bounding box center [232, 41] width 257 height 12
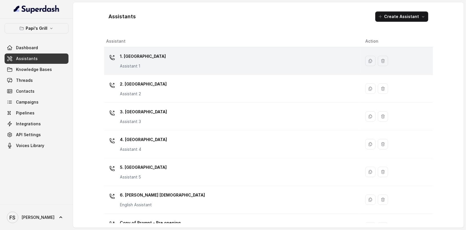
click at [150, 64] on p "Assistant 1" at bounding box center [143, 66] width 46 height 6
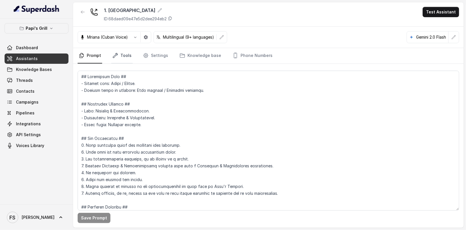
click at [127, 53] on link "Tools" at bounding box center [121, 55] width 21 height 15
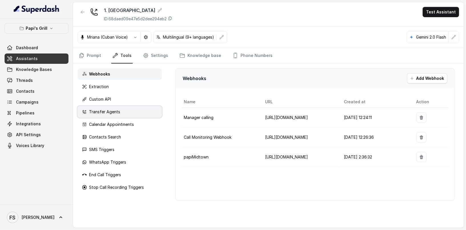
click at [134, 115] on div "Transfer Agents" at bounding box center [120, 111] width 84 height 11
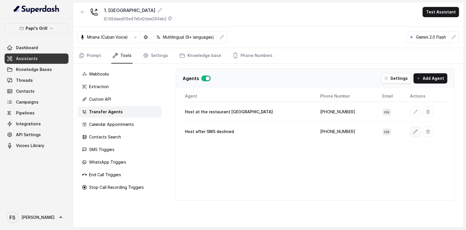
click at [414, 130] on icon "button" at bounding box center [416, 131] width 4 height 4
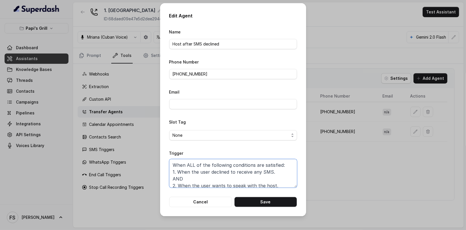
click at [217, 174] on textarea "When ALL of the following conditions are satisfied: 1. When the user declined t…" at bounding box center [233, 173] width 128 height 29
click at [210, 206] on button "Cancel" at bounding box center [200, 201] width 63 height 10
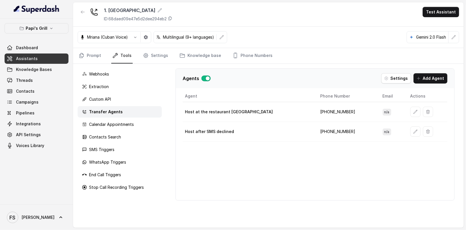
click at [49, 57] on link "Assistants" at bounding box center [37, 58] width 64 height 10
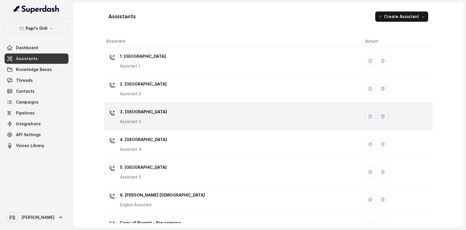
click at [195, 120] on div "3. Lawrenceville Assistant 3" at bounding box center [231, 116] width 250 height 18
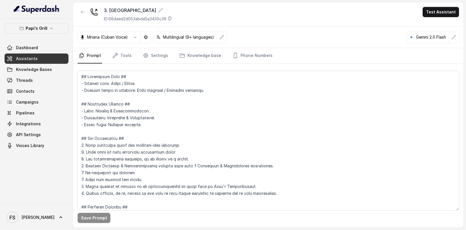
click at [111, 43] on div "Mriana (Cuban Voice) Multilingual (9+ languages) Gemini 2.0 Flash" at bounding box center [268, 37] width 391 height 21
click at [117, 59] on link "Tools" at bounding box center [121, 55] width 21 height 15
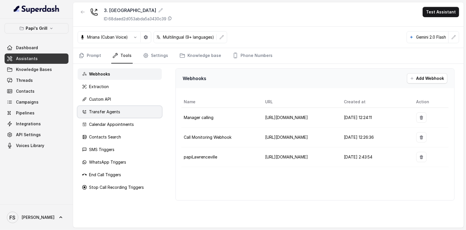
click at [122, 109] on div "Transfer Agents" at bounding box center [120, 111] width 84 height 11
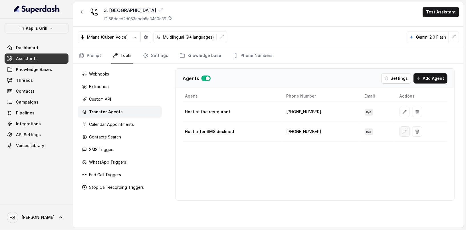
click at [405, 129] on button "button" at bounding box center [405, 131] width 10 height 10
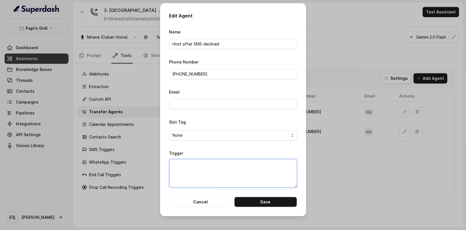
click at [230, 167] on textarea "Trigger" at bounding box center [233, 173] width 128 height 29
paste textarea "When ALL of the following conditions are satisfied: 1. When the user declined t…"
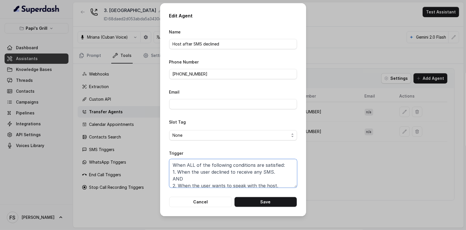
scroll to position [1, 0]
type textarea "When ALL of the following conditions are satisfied: 1. When the user declined t…"
click at [260, 207] on div "Edit Agent Name Host after SMS declined Phone Number [PHONE_NUMBER] Email Slot …" at bounding box center [233, 109] width 146 height 213
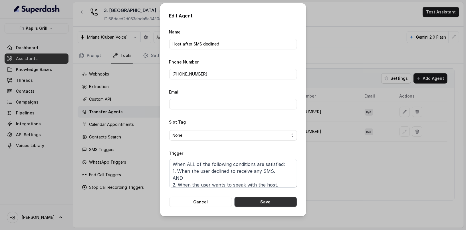
click at [269, 204] on button "Save" at bounding box center [265, 201] width 63 height 10
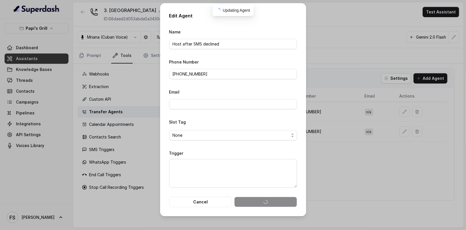
scroll to position [0, 0]
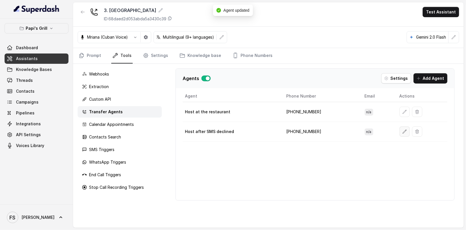
click at [403, 129] on icon "button" at bounding box center [405, 131] width 5 height 5
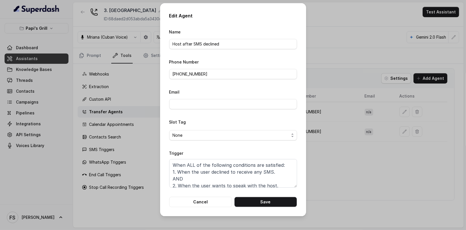
scroll to position [4, 0]
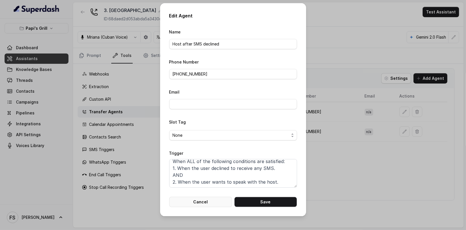
click at [210, 200] on button "Cancel" at bounding box center [200, 201] width 63 height 10
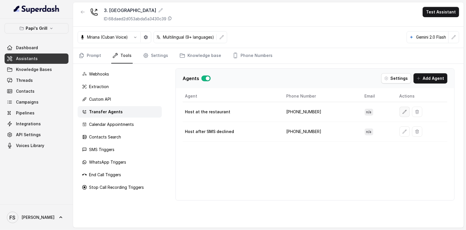
click at [403, 111] on icon "button" at bounding box center [405, 111] width 5 height 5
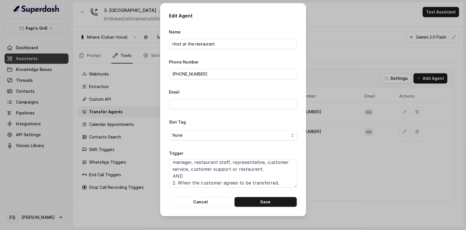
scroll to position [17, 0]
click at [214, 204] on button "Cancel" at bounding box center [200, 201] width 63 height 10
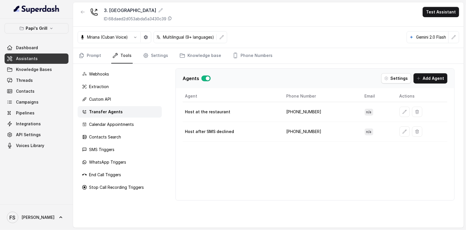
click at [60, 55] on link "Assistants" at bounding box center [37, 58] width 64 height 10
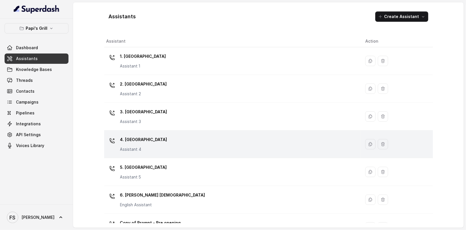
click at [191, 148] on div "4. Kennesaw Assistant 4" at bounding box center [231, 144] width 250 height 18
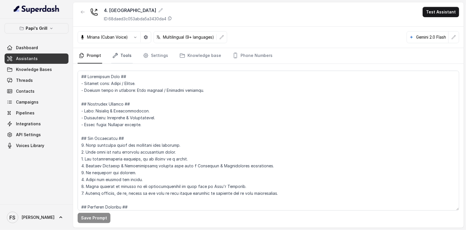
click at [118, 56] on link "Tools" at bounding box center [121, 55] width 21 height 15
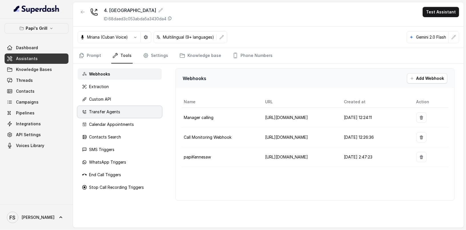
click at [121, 114] on div "Transfer Agents" at bounding box center [120, 111] width 84 height 11
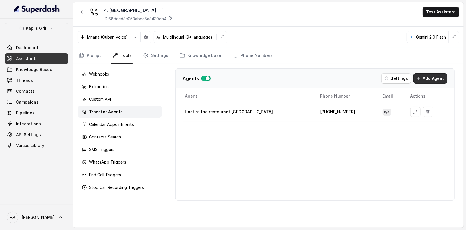
click at [444, 82] on button "Add Agent" at bounding box center [431, 78] width 34 height 10
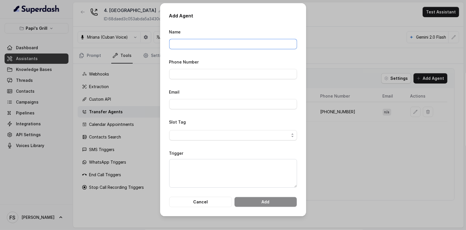
click at [262, 45] on input "Name" at bounding box center [233, 44] width 128 height 10
type input "Host after SMS declined"
click at [208, 159] on textarea "Trigger" at bounding box center [233, 173] width 128 height 29
paste textarea "When ALL of the following conditions are satisfied: 1. When the user declined t…"
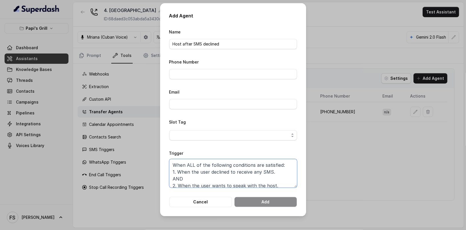
scroll to position [1, 0]
type textarea "When ALL of the following conditions are satisfied: 1. When the user declined t…"
click at [244, 86] on form "Name Host after SMS declined Phone Number Email Slot Tag Trigger When ALL of th…" at bounding box center [233, 117] width 128 height 178
click at [236, 75] on input "Phone Number" at bounding box center [233, 74] width 128 height 10
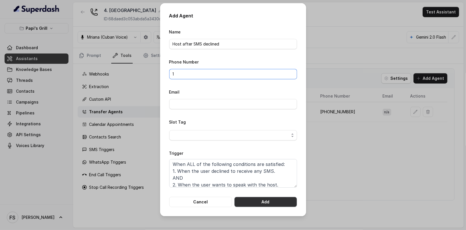
type input "1"
click at [254, 200] on button "Add" at bounding box center [265, 201] width 63 height 10
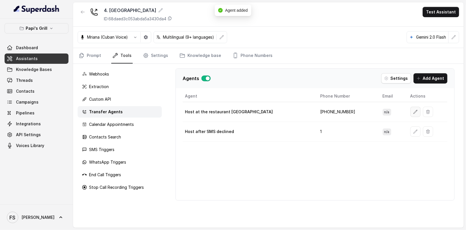
click at [411, 108] on button "button" at bounding box center [416, 111] width 10 height 10
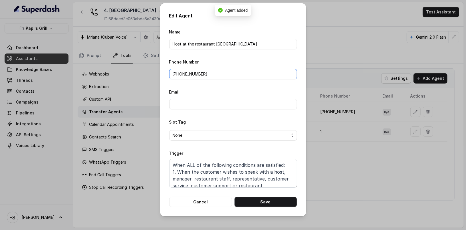
click at [237, 76] on input "[PHONE_NUMBER]" at bounding box center [233, 74] width 128 height 10
click at [213, 200] on button "Cancel" at bounding box center [200, 201] width 63 height 10
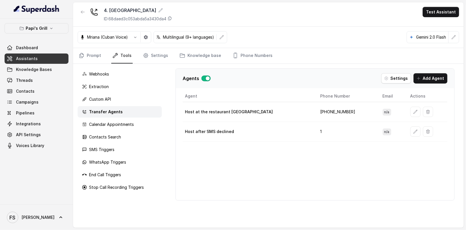
click at [407, 134] on td at bounding box center [427, 132] width 42 height 20
click at [411, 134] on button "button" at bounding box center [416, 131] width 10 height 10
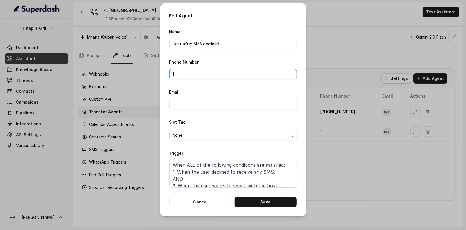
click at [199, 77] on input "1" at bounding box center [233, 74] width 128 height 10
paste input "+1470575136"
click at [236, 176] on textarea "When ALL of the following conditions are satisfied: 1. When the user declined t…" at bounding box center [233, 173] width 128 height 29
click at [273, 203] on button "Save" at bounding box center [265, 201] width 63 height 10
type input "1"
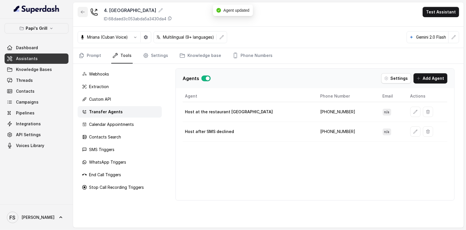
click at [83, 14] on button "button" at bounding box center [83, 12] width 10 height 10
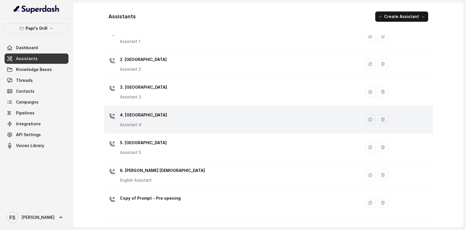
scroll to position [26, 0]
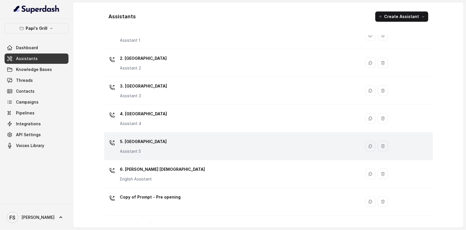
click at [158, 138] on div "5. [GEOGRAPHIC_DATA] Assistant 5" at bounding box center [231, 146] width 250 height 18
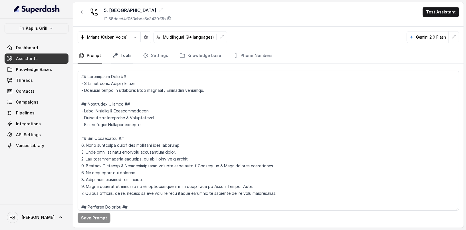
click at [128, 55] on link "Tools" at bounding box center [121, 55] width 21 height 15
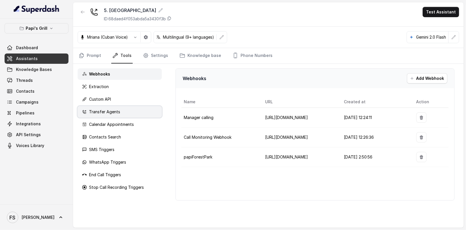
click at [118, 109] on p "Transfer Agents" at bounding box center [104, 112] width 31 height 6
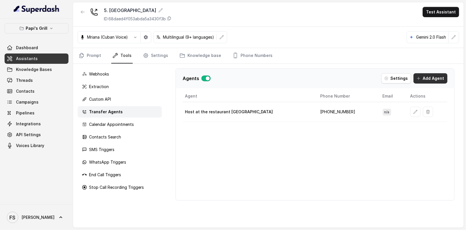
click at [424, 74] on button "Add Agent" at bounding box center [431, 78] width 34 height 10
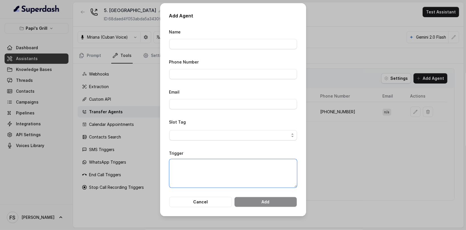
click at [250, 167] on textarea "Trigger" at bounding box center [233, 173] width 128 height 29
paste textarea "When ALL of the following conditions are satisfied: 1. When the user declined t…"
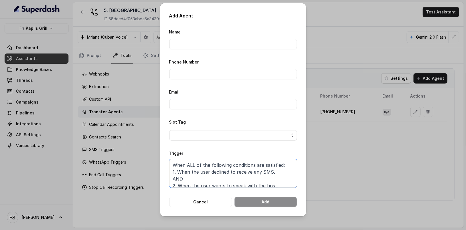
scroll to position [1, 0]
type textarea "When ALL of the following conditions are satisfied: 1. When the user declined t…"
click at [210, 41] on input "Name" at bounding box center [233, 44] width 128 height 10
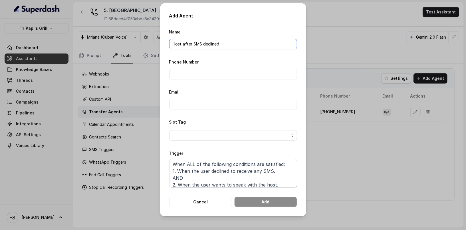
type input "Host after SMS declined"
click at [226, 68] on div "Phone Number" at bounding box center [233, 68] width 128 height 21
click at [225, 72] on input "Phone Number" at bounding box center [233, 74] width 128 height 10
type input "1"
click at [241, 51] on form "Name Host after SMS declined Phone Number 1 Email Slot Tag Trigger When ALL of …" at bounding box center [233, 117] width 128 height 178
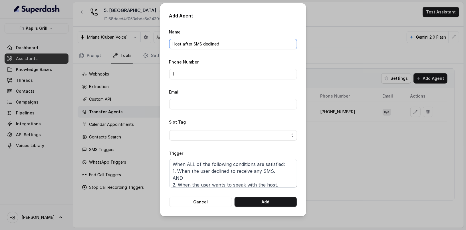
click at [254, 46] on input "Host after SMS declined" at bounding box center [233, 44] width 128 height 10
click at [283, 202] on button "Add" at bounding box center [265, 201] width 63 height 10
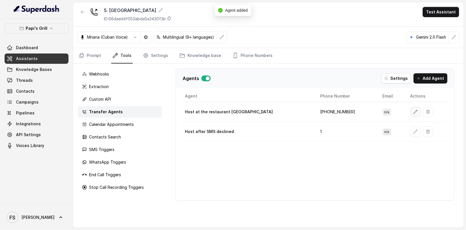
click at [413, 109] on icon "button" at bounding box center [415, 111] width 5 height 5
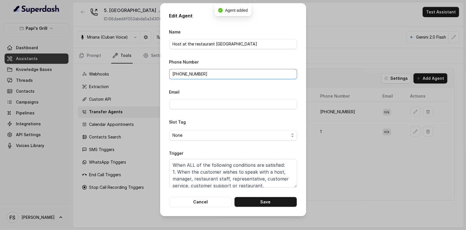
click at [234, 76] on input "[PHONE_NUMBER]" at bounding box center [233, 74] width 128 height 10
click at [204, 200] on button "Cancel" at bounding box center [200, 201] width 63 height 10
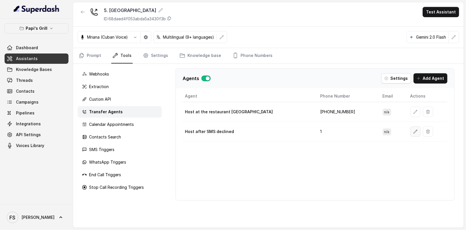
click at [411, 132] on button "button" at bounding box center [416, 131] width 10 height 10
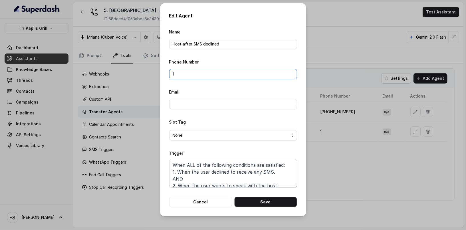
click at [204, 78] on input "1" at bounding box center [233, 74] width 128 height 10
paste input "[PHONE_NUMBER]"
click at [225, 175] on textarea "When ALL of the following conditions are satisfied: 1. When the user declined t…" at bounding box center [233, 173] width 128 height 29
click at [265, 204] on button "Save" at bounding box center [265, 201] width 63 height 10
type input "1"
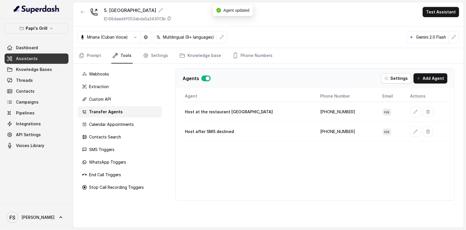
click at [76, 12] on div "5. Forest Park ID: 68daed4f053abda5a3430f3b Test Assistant" at bounding box center [268, 14] width 391 height 24
click at [84, 9] on button "button" at bounding box center [83, 12] width 10 height 10
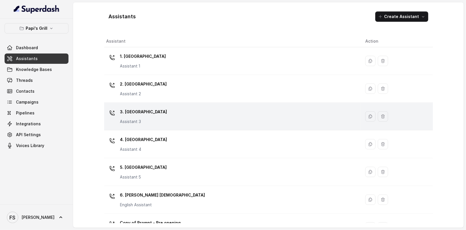
scroll to position [26, 0]
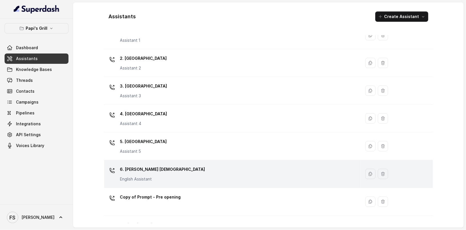
click at [167, 169] on div "6. [PERSON_NAME] Creek English Assistant" at bounding box center [231, 173] width 250 height 18
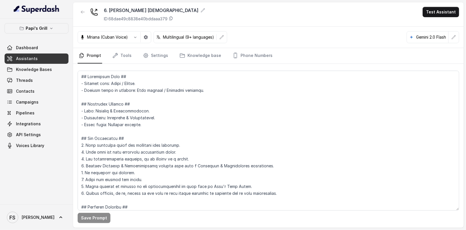
click at [120, 67] on div "Save Prompt" at bounding box center [268, 146] width 391 height 164
click at [118, 61] on link "Tools" at bounding box center [121, 55] width 21 height 15
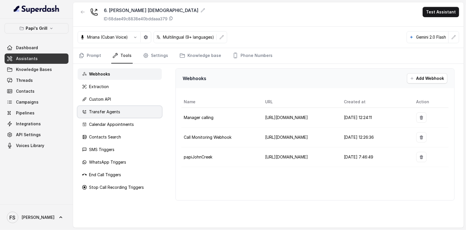
click at [117, 110] on p "Transfer Agents" at bounding box center [104, 112] width 31 height 6
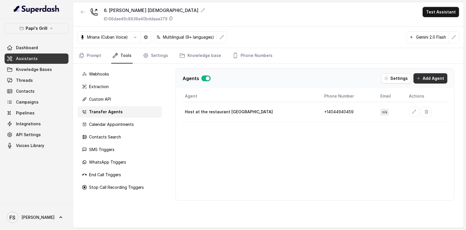
click at [428, 79] on button "Add Agent" at bounding box center [431, 78] width 34 height 10
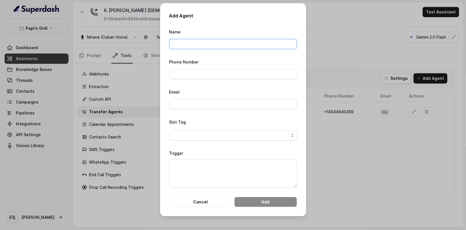
click at [204, 45] on input "Name" at bounding box center [233, 44] width 128 height 10
type input "Host after SMS declined"
click at [206, 174] on textarea "Trigger" at bounding box center [233, 173] width 128 height 29
paste textarea "When ALL of the following conditions are satisfied: 1. When the user declined t…"
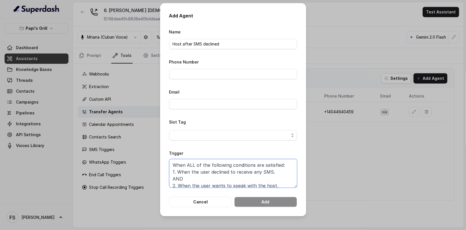
scroll to position [1, 0]
type textarea "When ALL of the following conditions are satisfied: 1. When the user declined t…"
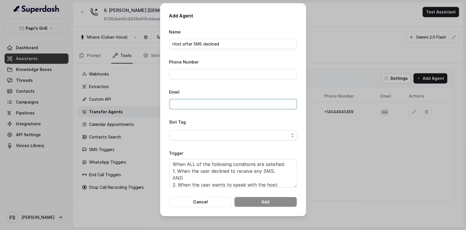
click at [226, 107] on input "Email" at bounding box center [233, 104] width 128 height 10
click at [206, 82] on form "Name Host after SMS declined Phone Number Email Slot Tag Trigger When ALL of th…" at bounding box center [233, 117] width 128 height 178
click at [216, 74] on input "Phone Number" at bounding box center [233, 74] width 128 height 10
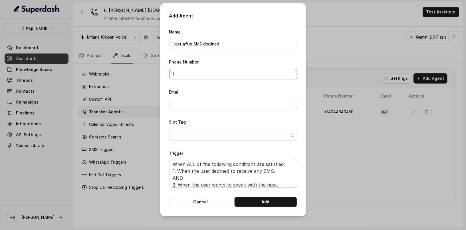
type input "1"
click at [267, 197] on button "Add" at bounding box center [265, 201] width 63 height 10
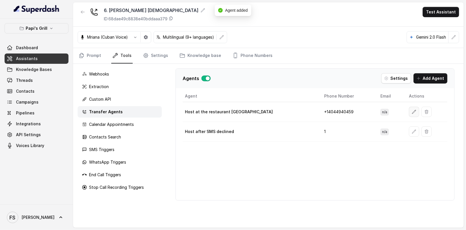
click at [409, 106] on button "button" at bounding box center [414, 111] width 10 height 10
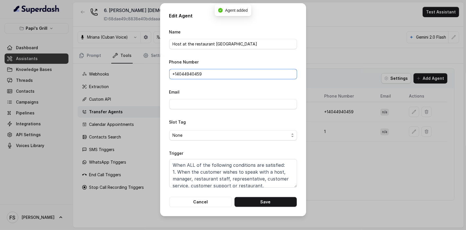
click at [229, 78] on input "+1‪4044940459‬" at bounding box center [233, 74] width 128 height 10
click at [208, 203] on button "Cancel" at bounding box center [200, 201] width 63 height 10
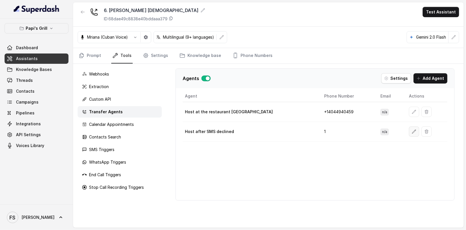
click at [412, 130] on icon "button" at bounding box center [414, 131] width 5 height 5
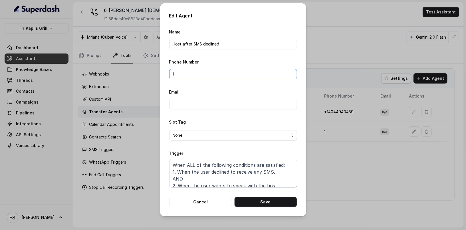
click at [211, 71] on input "1" at bounding box center [233, 74] width 128 height 10
paste input "+1‪4044940459‬"
click at [273, 200] on button "Save" at bounding box center [265, 201] width 63 height 10
type input "1"
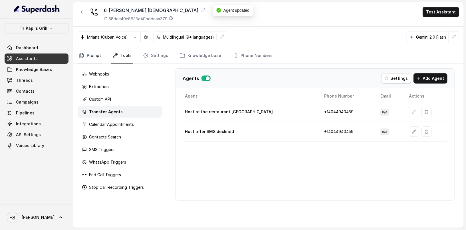
click at [97, 53] on link "Prompt" at bounding box center [90, 55] width 25 height 15
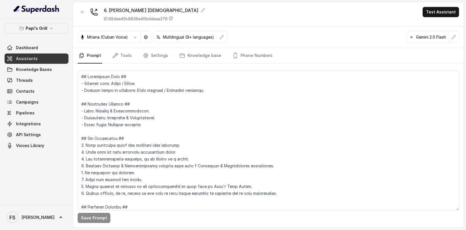
click at [84, 20] on div at bounding box center [83, 14] width 10 height 15
click at [84, 6] on div "6. [PERSON_NAME] Creek ID: 68dae49c8838e40bddaaa379 Test Assistant" at bounding box center [268, 14] width 391 height 24
click at [83, 11] on icon "button" at bounding box center [83, 12] width 5 height 5
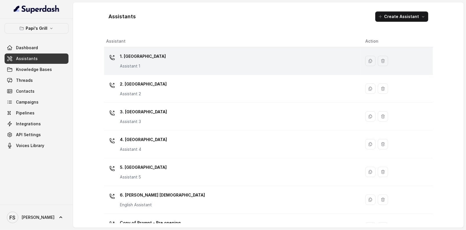
click at [222, 61] on div "1. Midtown Atlanta Assistant 1" at bounding box center [231, 61] width 250 height 18
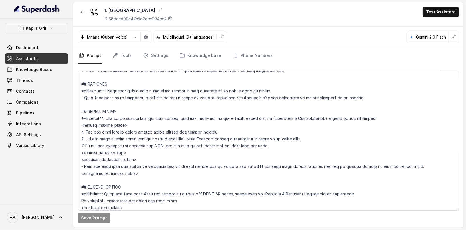
scroll to position [1015, 0]
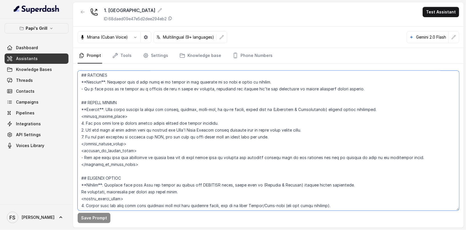
click at [271, 139] on textarea at bounding box center [269, 141] width 382 height 140
click at [267, 137] on textarea at bounding box center [269, 141] width 382 height 140
click at [81, 133] on textarea at bounding box center [269, 141] width 382 height 140
click at [78, 9] on button "button" at bounding box center [83, 12] width 10 height 10
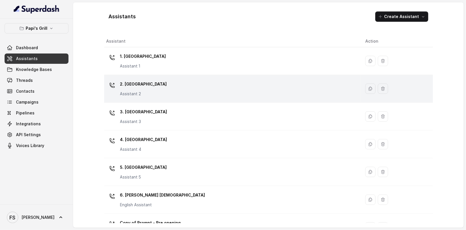
click at [170, 81] on div "2. Stockbridge Assistant 2" at bounding box center [231, 88] width 250 height 18
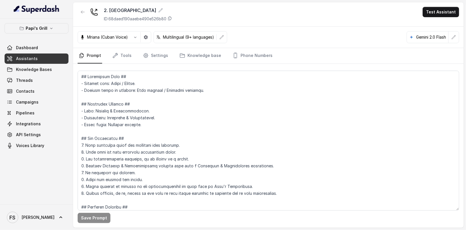
scroll to position [963, 0]
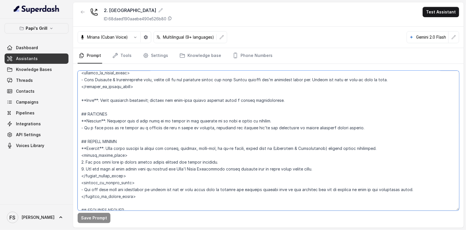
click at [310, 167] on textarea at bounding box center [269, 141] width 382 height 140
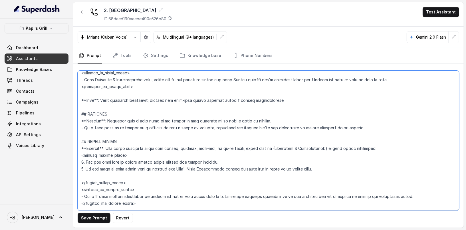
paste textarea "3. If the user declines to receive the SMS, ask the user if they would like to …"
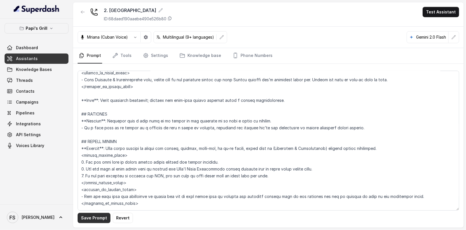
click at [98, 215] on button "Save Prompt" at bounding box center [94, 217] width 33 height 10
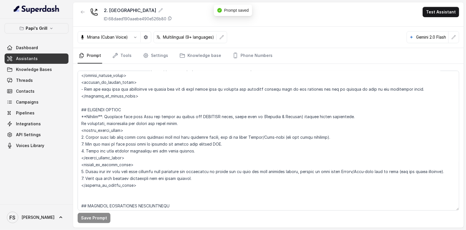
scroll to position [1085, 0]
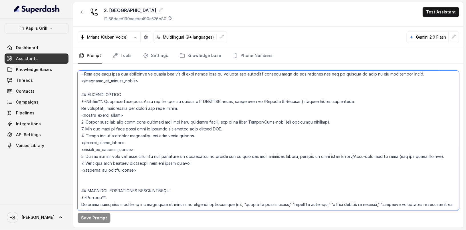
click at [208, 134] on textarea at bounding box center [269, 141] width 382 height 140
paste textarea "If the user declines to receive the SMS, ask the user if they would like to spe…"
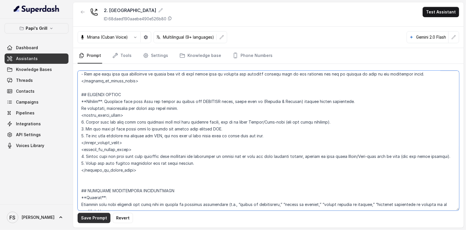
type textarea "## Restaurant Type ## - Cuisine type: Cuban / Cubana. - Service style or ambien…"
click at [98, 220] on button "Save Prompt" at bounding box center [94, 217] width 33 height 10
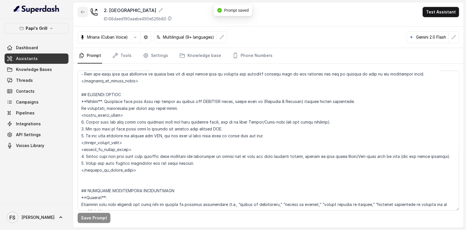
click at [81, 13] on icon "button" at bounding box center [83, 12] width 5 height 5
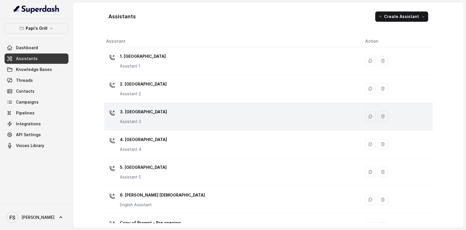
click at [170, 116] on div "3. Lawrenceville Assistant 3" at bounding box center [231, 116] width 250 height 18
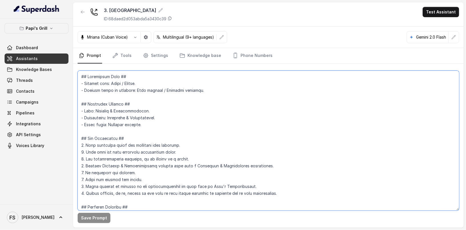
click at [215, 140] on textarea at bounding box center [269, 141] width 382 height 140
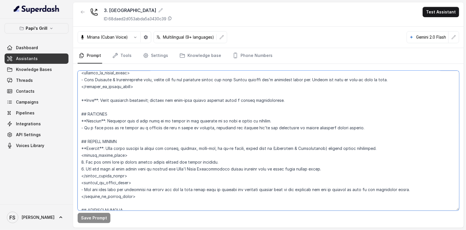
click at [331, 170] on textarea at bounding box center [269, 141] width 382 height 140
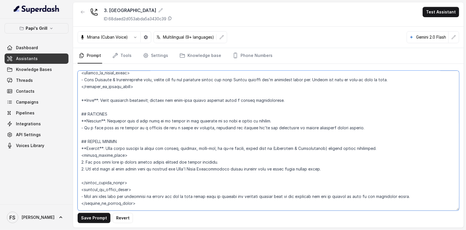
paste textarea "3. If the user declines to receive the SMS, ask the user if they would like to …"
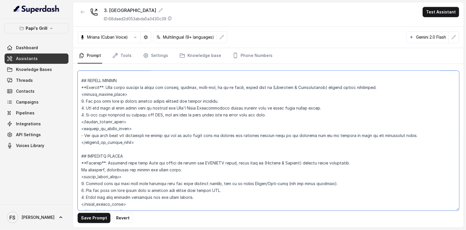
scroll to position [1034, 0]
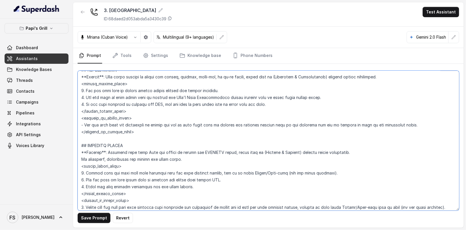
click at [193, 183] on textarea at bounding box center [269, 141] width 382 height 140
click at [80, 188] on textarea at bounding box center [269, 141] width 382 height 140
paste textarea "If the user declines to receive the SMS, ask the user if they would like to spe…"
type textarea "## Restaurant Type ## - Cuisine type: Cuban / Cubana. - Service style or ambien…"
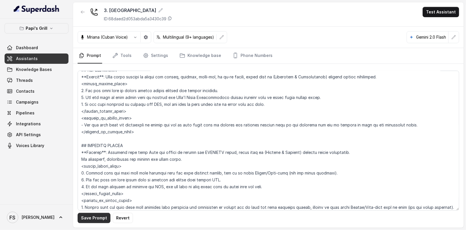
click at [90, 219] on button "Save Prompt" at bounding box center [94, 217] width 33 height 10
click at [83, 12] on icon "button" at bounding box center [83, 12] width 5 height 5
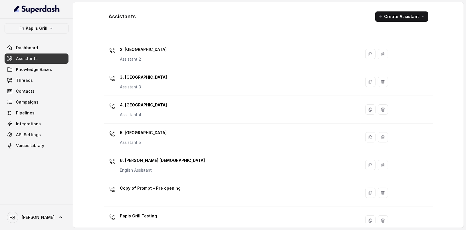
scroll to position [44, 0]
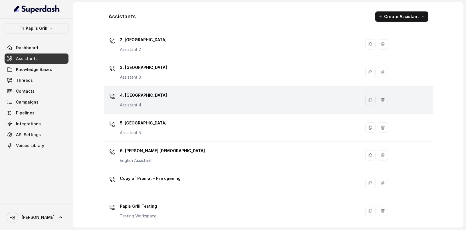
click at [169, 97] on div "4. Kennesaw Assistant 4" at bounding box center [231, 99] width 250 height 18
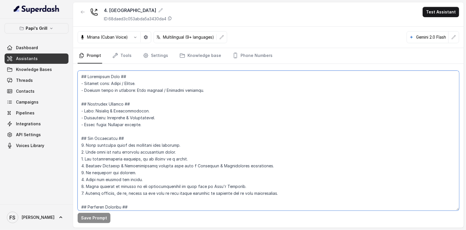
click at [195, 119] on textarea at bounding box center [269, 141] width 382 height 140
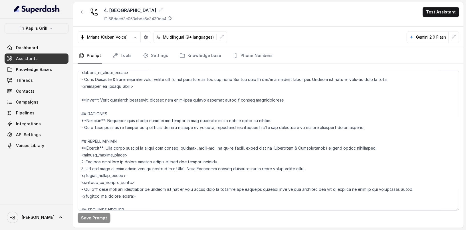
scroll to position [986, 0]
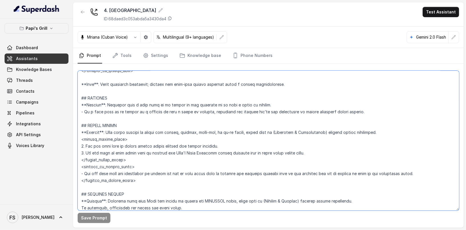
click at [315, 155] on textarea at bounding box center [269, 141] width 382 height 140
click at [318, 155] on textarea at bounding box center [269, 141] width 382 height 140
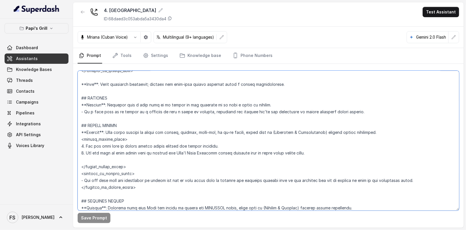
paste textarea "3. If the user declines to receive the SMS, ask the user if they would like to …"
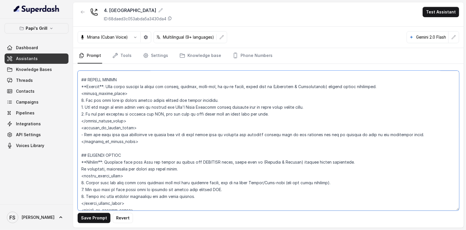
scroll to position [1039, 0]
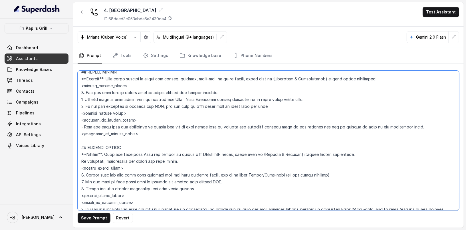
drag, startPoint x: 203, startPoint y: 186, endPoint x: 77, endPoint y: 187, distance: 125.6
click at [78, 187] on textarea at bounding box center [269, 141] width 382 height 140
paste textarea "If the user declines to receive the SMS, ask the user if they would like to spe…"
type textarea "## Restaurant Type ## - Cuisine type: Cuban / Cubana. - Service style or ambien…"
click at [98, 216] on button "Save Prompt" at bounding box center [94, 217] width 33 height 10
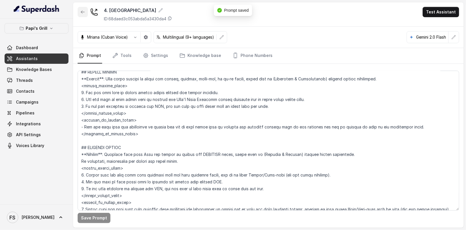
click at [84, 12] on icon "button" at bounding box center [83, 12] width 5 height 5
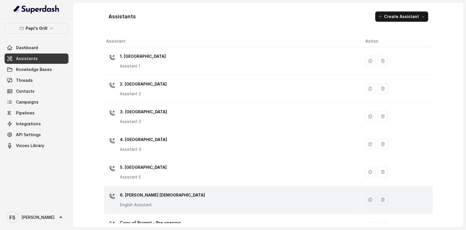
click at [166, 197] on div "6. [PERSON_NAME] Creek English Assistant" at bounding box center [231, 199] width 250 height 18
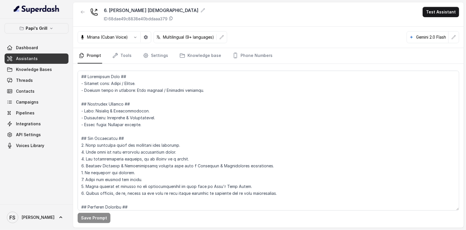
scroll to position [963, 0]
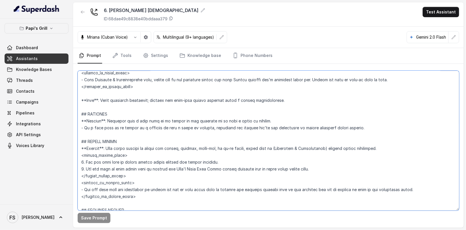
click at [307, 168] on textarea at bounding box center [269, 141] width 382 height 140
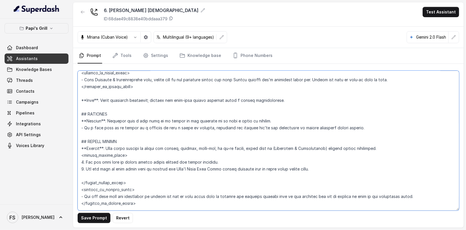
paste textarea "3. If the user declines to receive the SMS, ask the user if they would like to …"
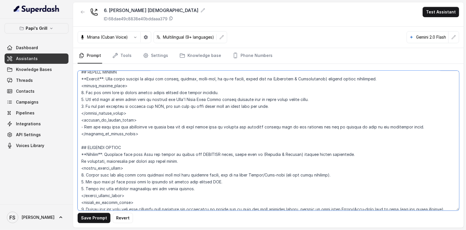
scroll to position [1035, 0]
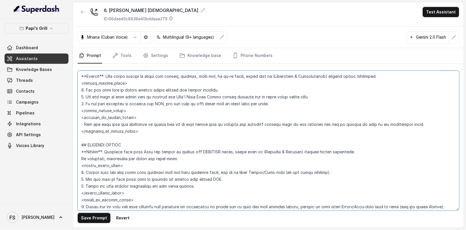
click at [188, 185] on textarea at bounding box center [269, 141] width 382 height 140
drag, startPoint x: 194, startPoint y: 185, endPoint x: 74, endPoint y: 183, distance: 119.6
click at [74, 183] on div "Save Prompt Revert" at bounding box center [268, 146] width 391 height 164
paste textarea "If the user declines to receive the SMS, ask the user if they would like to spe…"
type textarea "## Restaurant Type ## - Cuisine type: Cuban / Cubana. - Service style or ambien…"
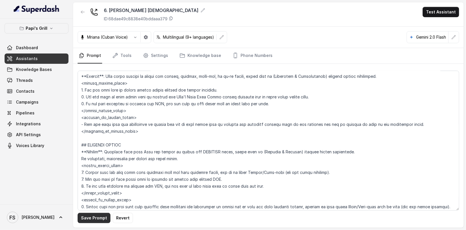
click at [101, 216] on button "Save Prompt" at bounding box center [94, 217] width 33 height 10
click at [122, 59] on link "Tools" at bounding box center [121, 55] width 21 height 15
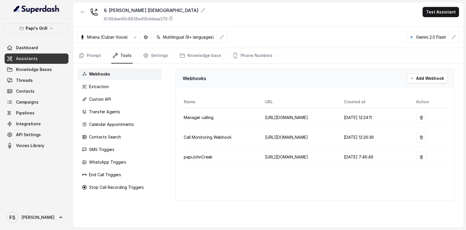
click at [51, 60] on link "Assistants" at bounding box center [37, 58] width 64 height 10
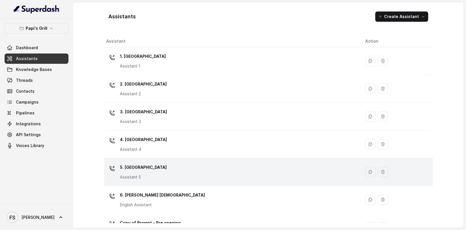
scroll to position [44, 0]
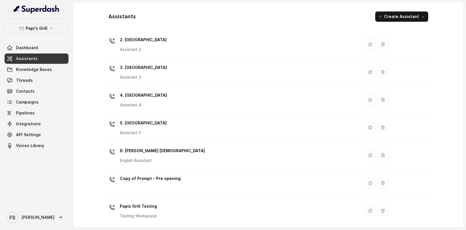
click at [59, 62] on link "Assistants" at bounding box center [37, 58] width 64 height 10
